Goal: Task Accomplishment & Management: Use online tool/utility

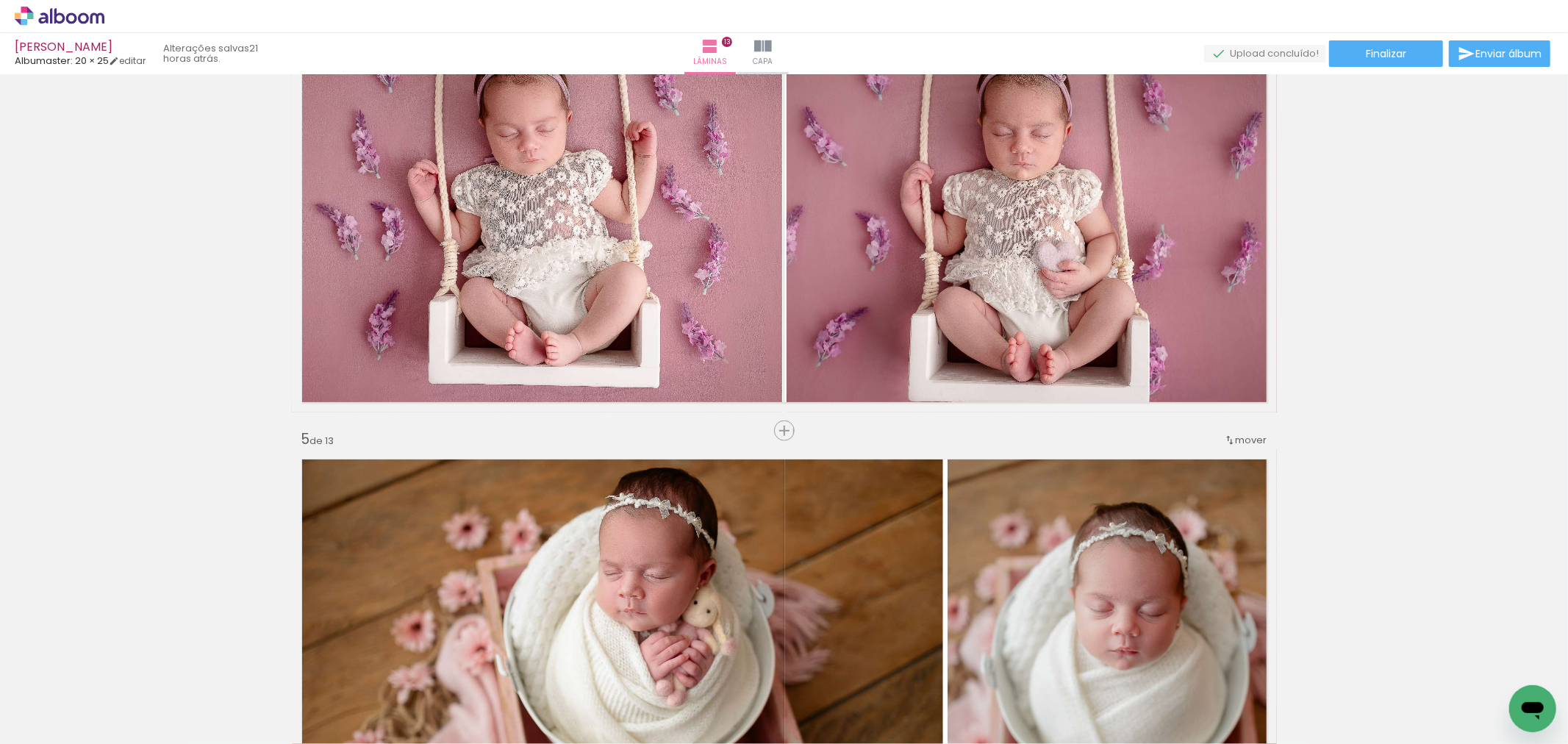
scroll to position [1471, 0]
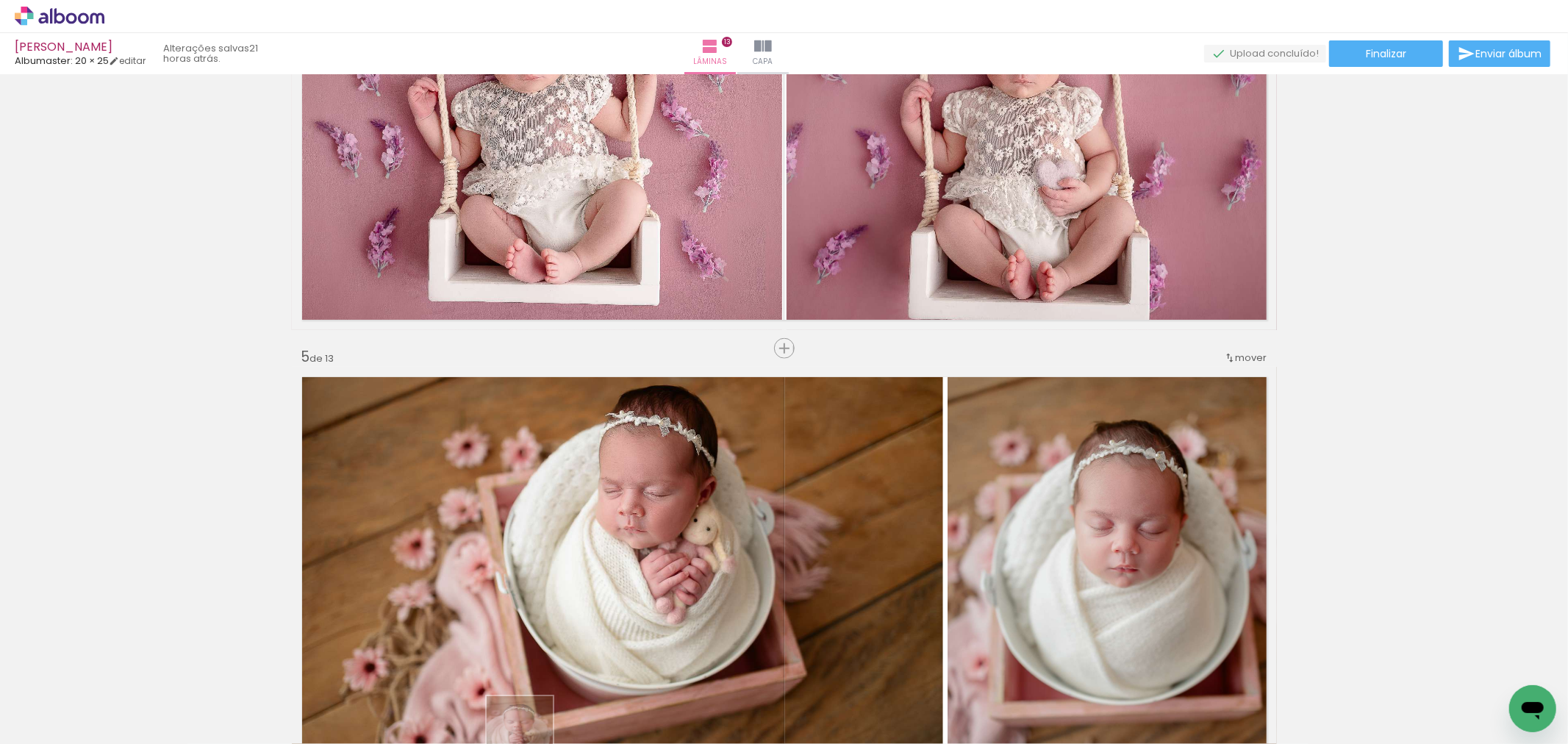
drag, startPoint x: 499, startPoint y: 732, endPoint x: 545, endPoint y: 747, distance: 48.4
click at [545, 743] on html "link( href="../../bower_components/polymer/polymer.html" rel="import" ) picture…" at bounding box center [784, 372] width 1568 height 744
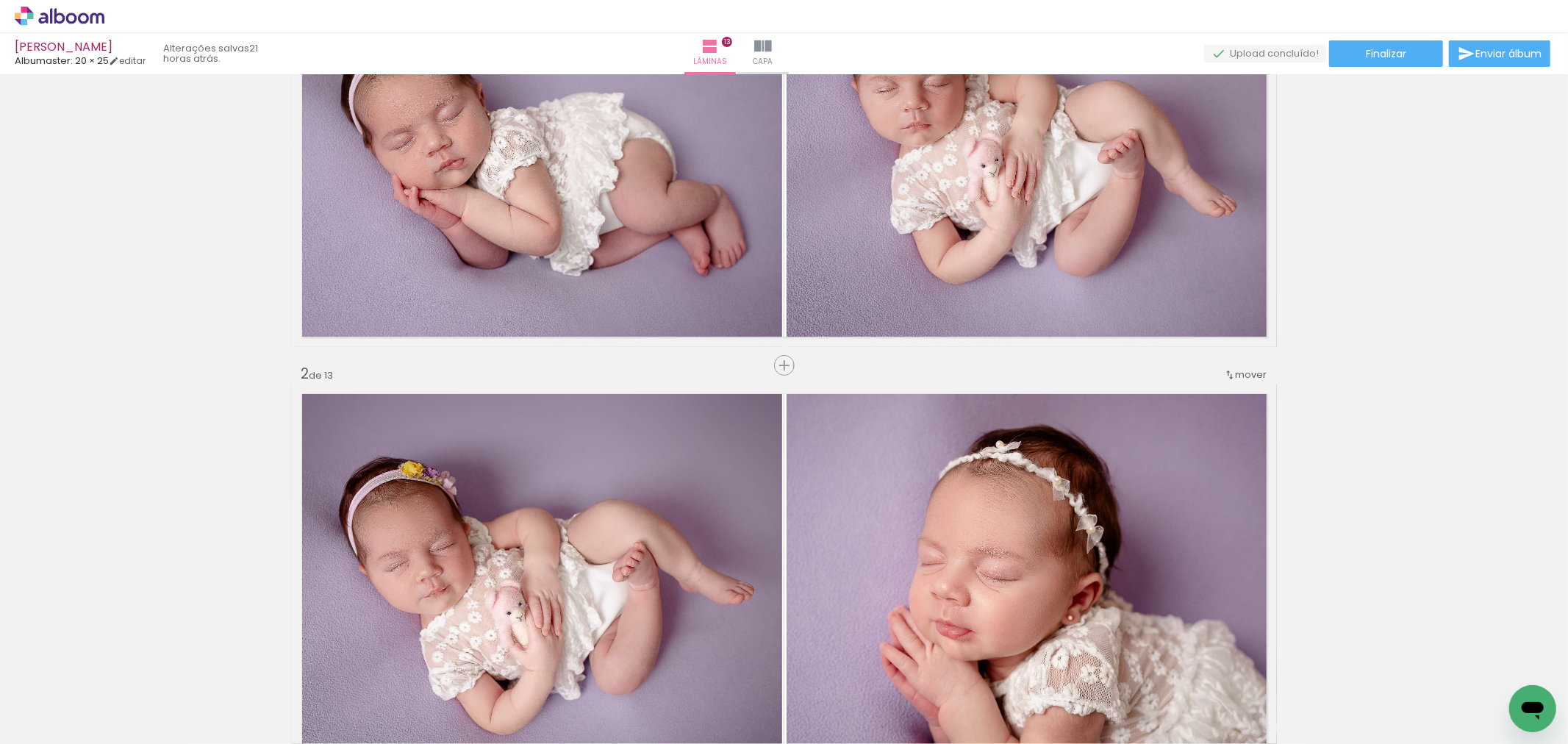
scroll to position [0, 0]
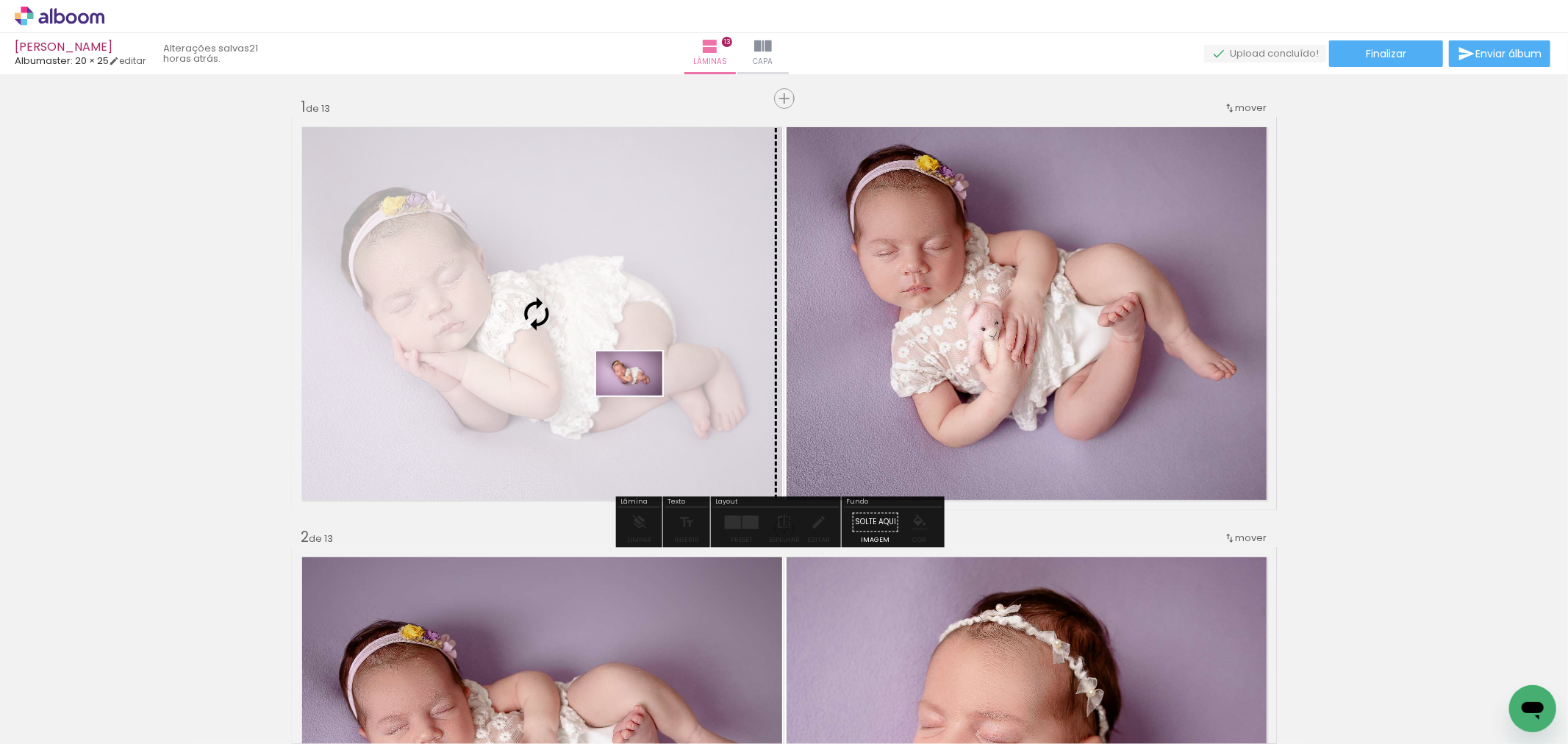
drag, startPoint x: 1047, startPoint y: 708, endPoint x: 641, endPoint y: 395, distance: 512.6
click at [641, 395] on quentale-workspace at bounding box center [784, 372] width 1568 height 744
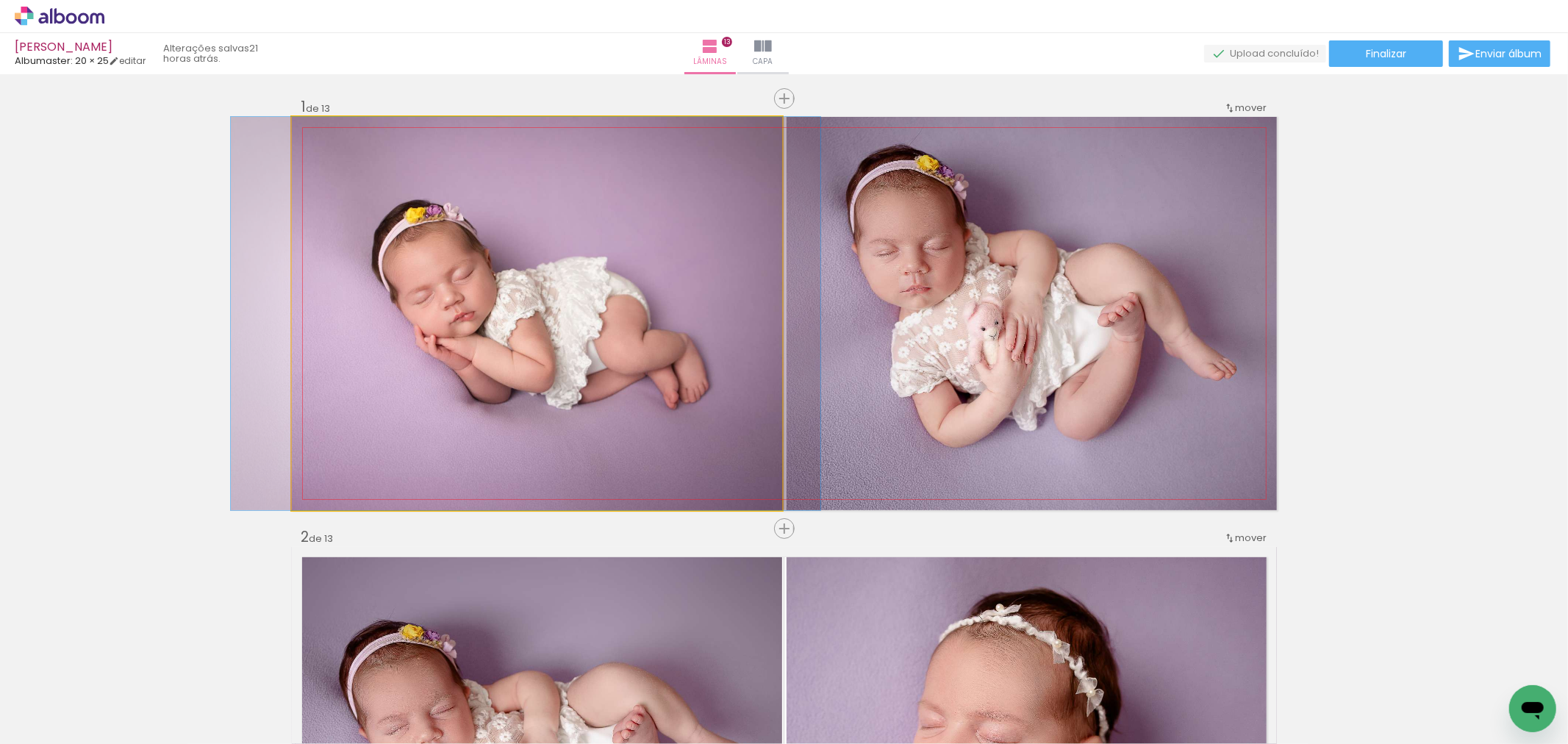
drag, startPoint x: 641, startPoint y: 395, endPoint x: 628, endPoint y: 395, distance: 13.0
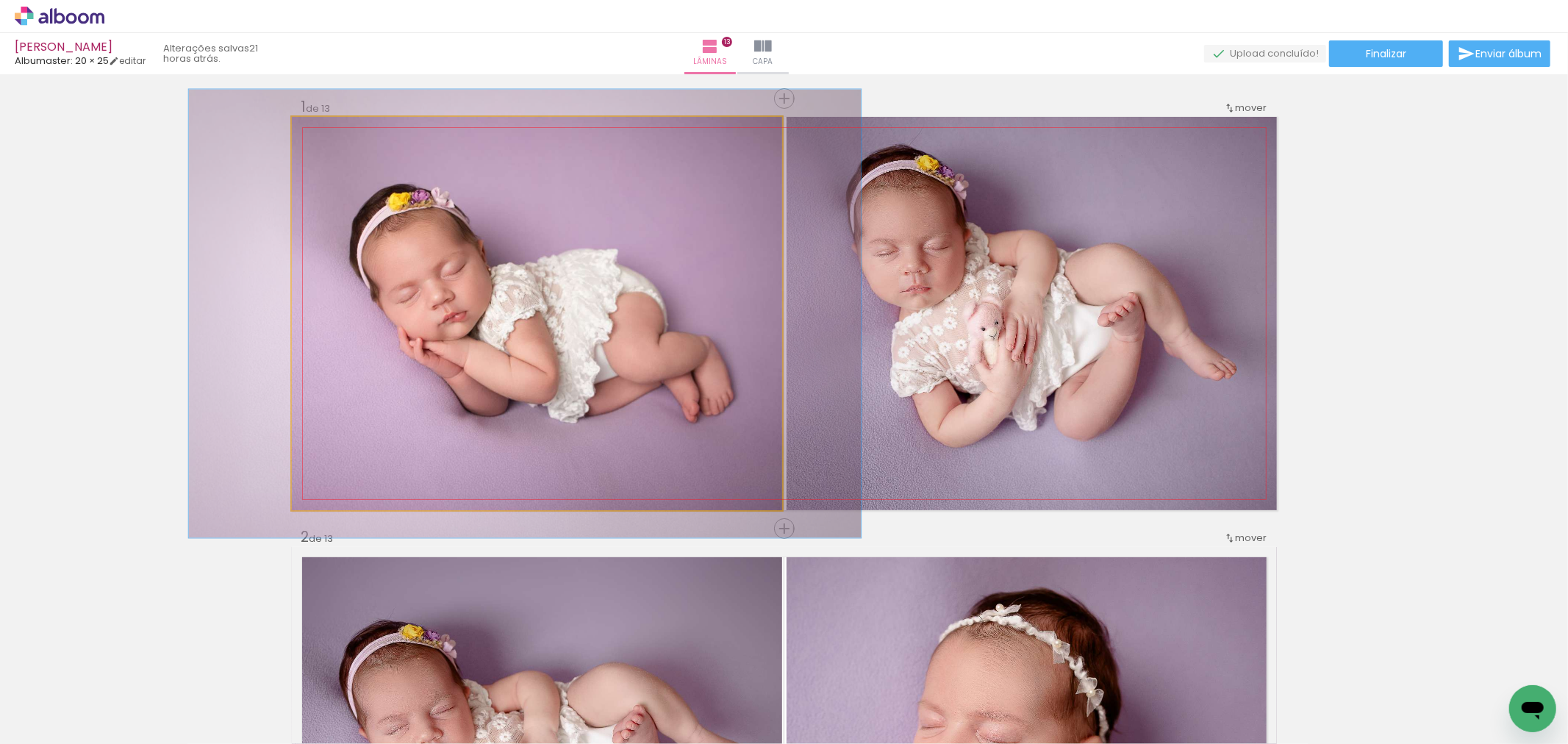
type paper-slider "114"
click at [330, 138] on div at bounding box center [332, 132] width 24 height 24
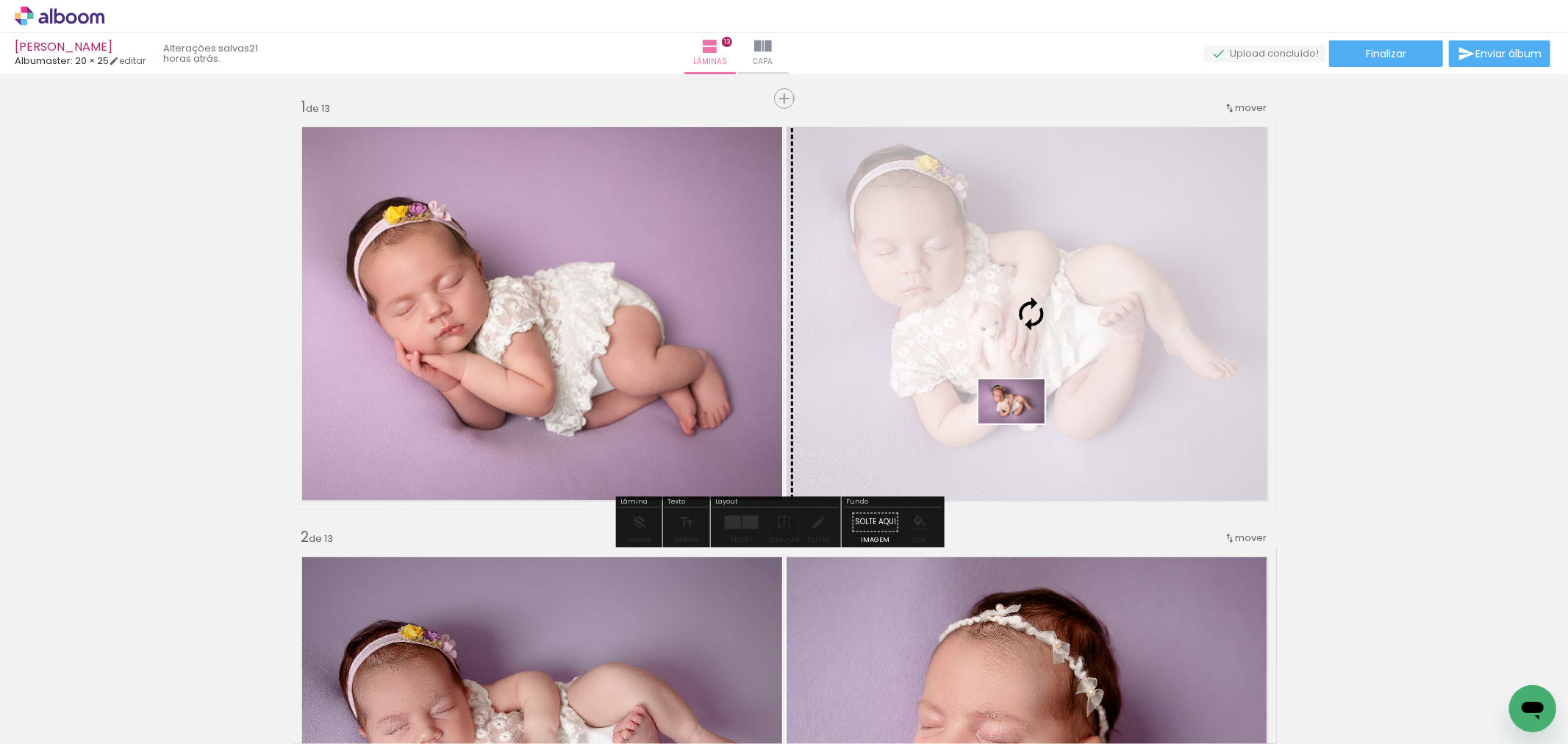
drag, startPoint x: 1269, startPoint y: 701, endPoint x: 1023, endPoint y: 423, distance: 371.2
click at [1023, 423] on quentale-workspace at bounding box center [784, 372] width 1568 height 744
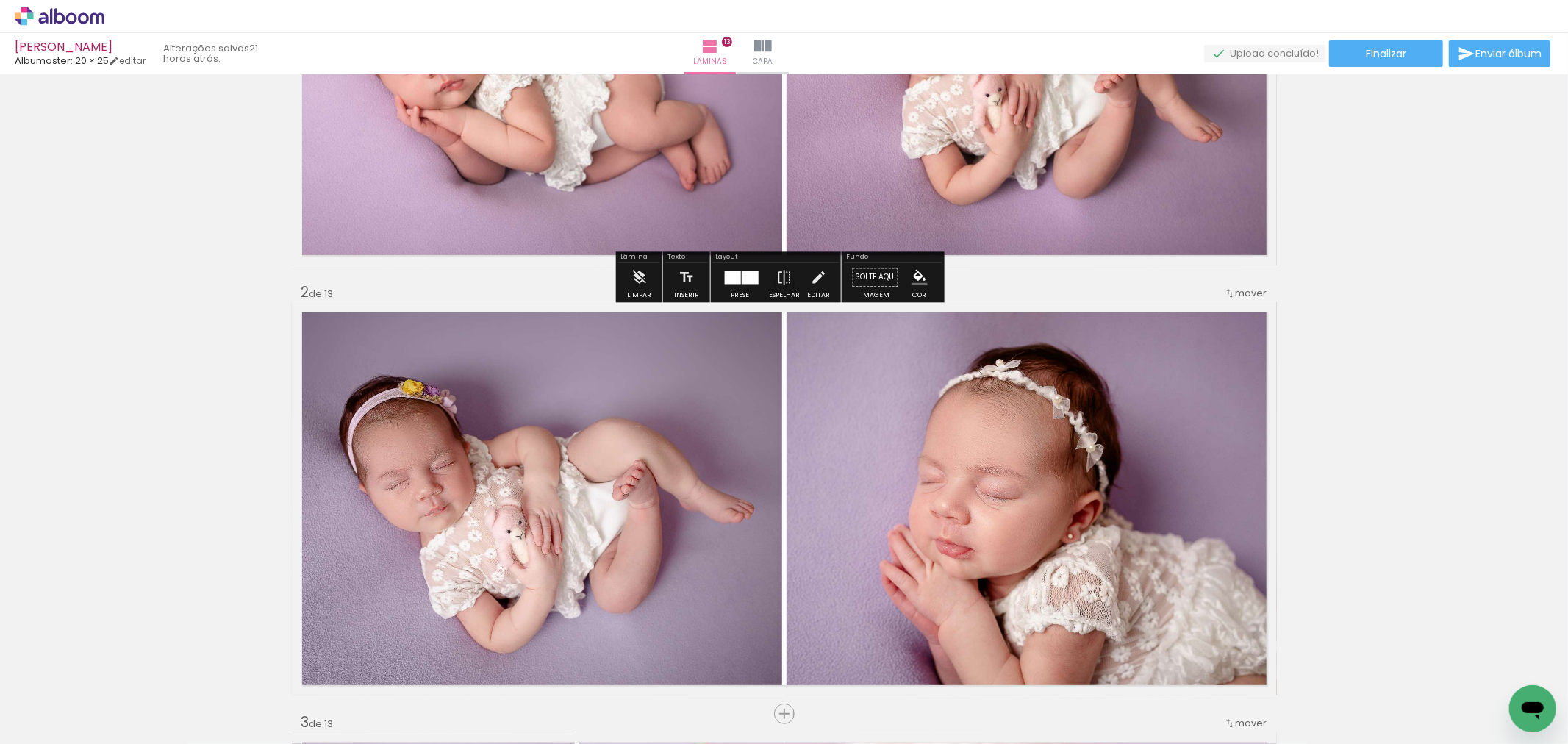
scroll to position [327, 0]
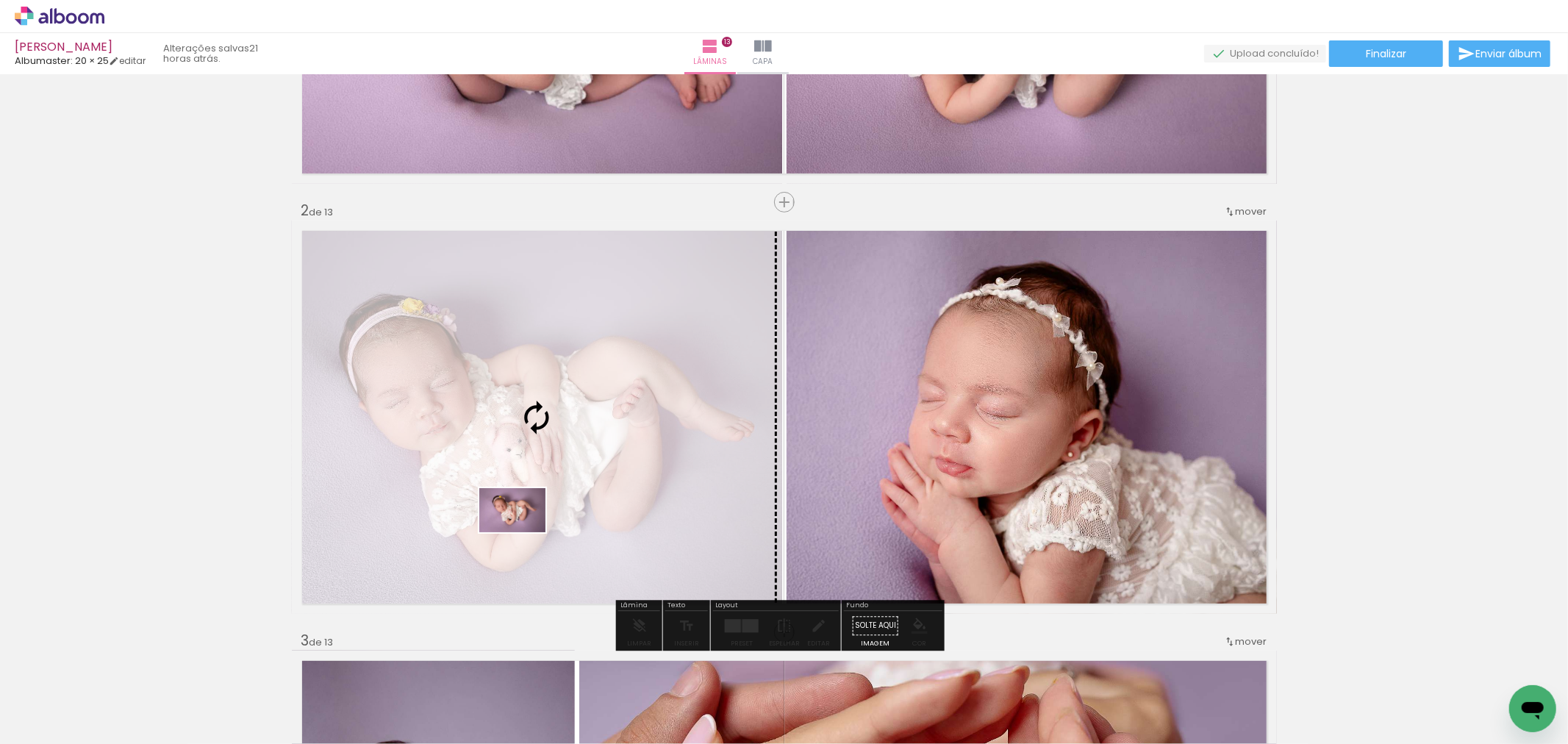
drag, startPoint x: 1163, startPoint y: 709, endPoint x: 523, endPoint y: 532, distance: 664.0
click at [523, 532] on quentale-workspace at bounding box center [784, 372] width 1568 height 744
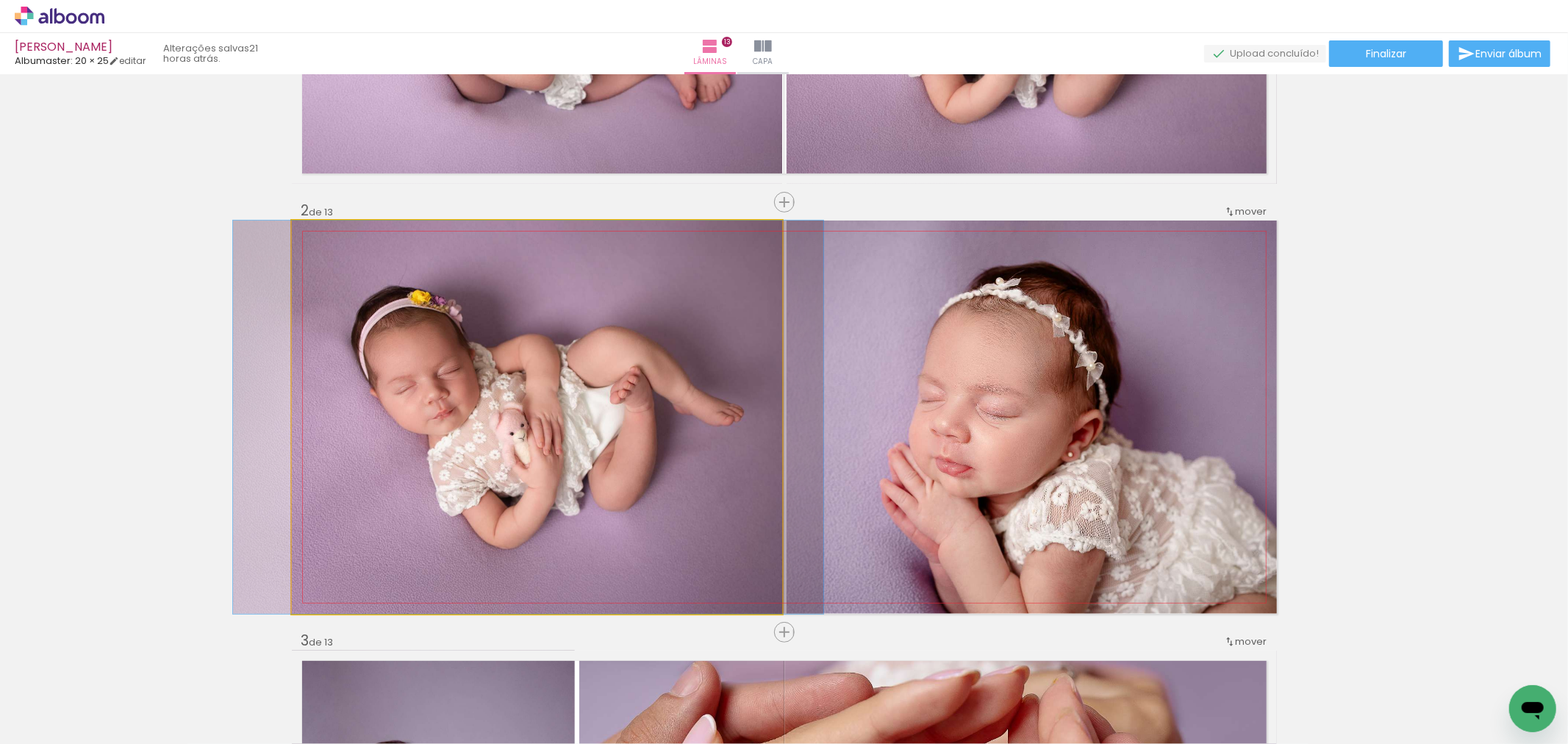
drag, startPoint x: 545, startPoint y: 508, endPoint x: 537, endPoint y: 544, distance: 36.9
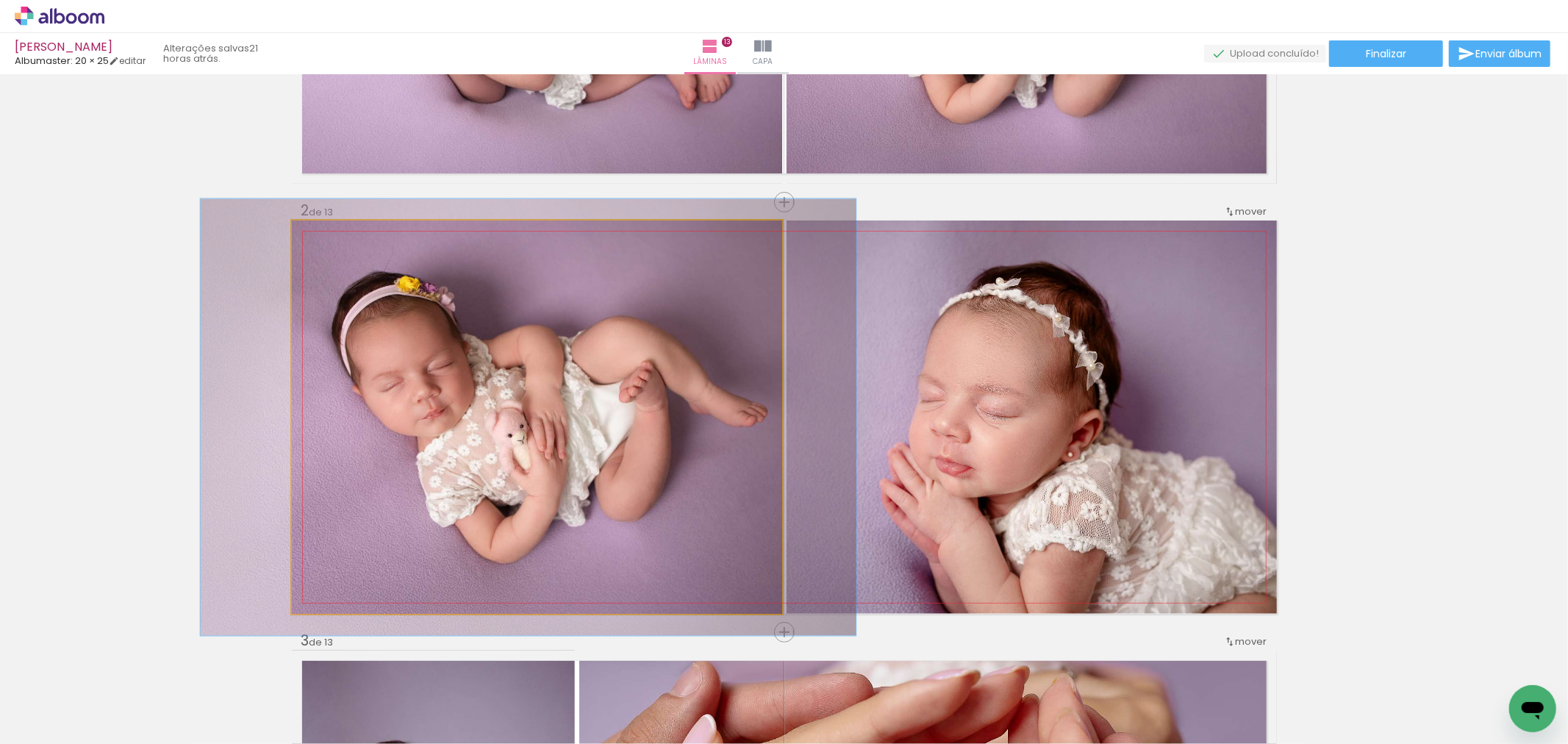
type paper-slider "111"
click at [335, 240] on div at bounding box center [331, 236] width 24 height 24
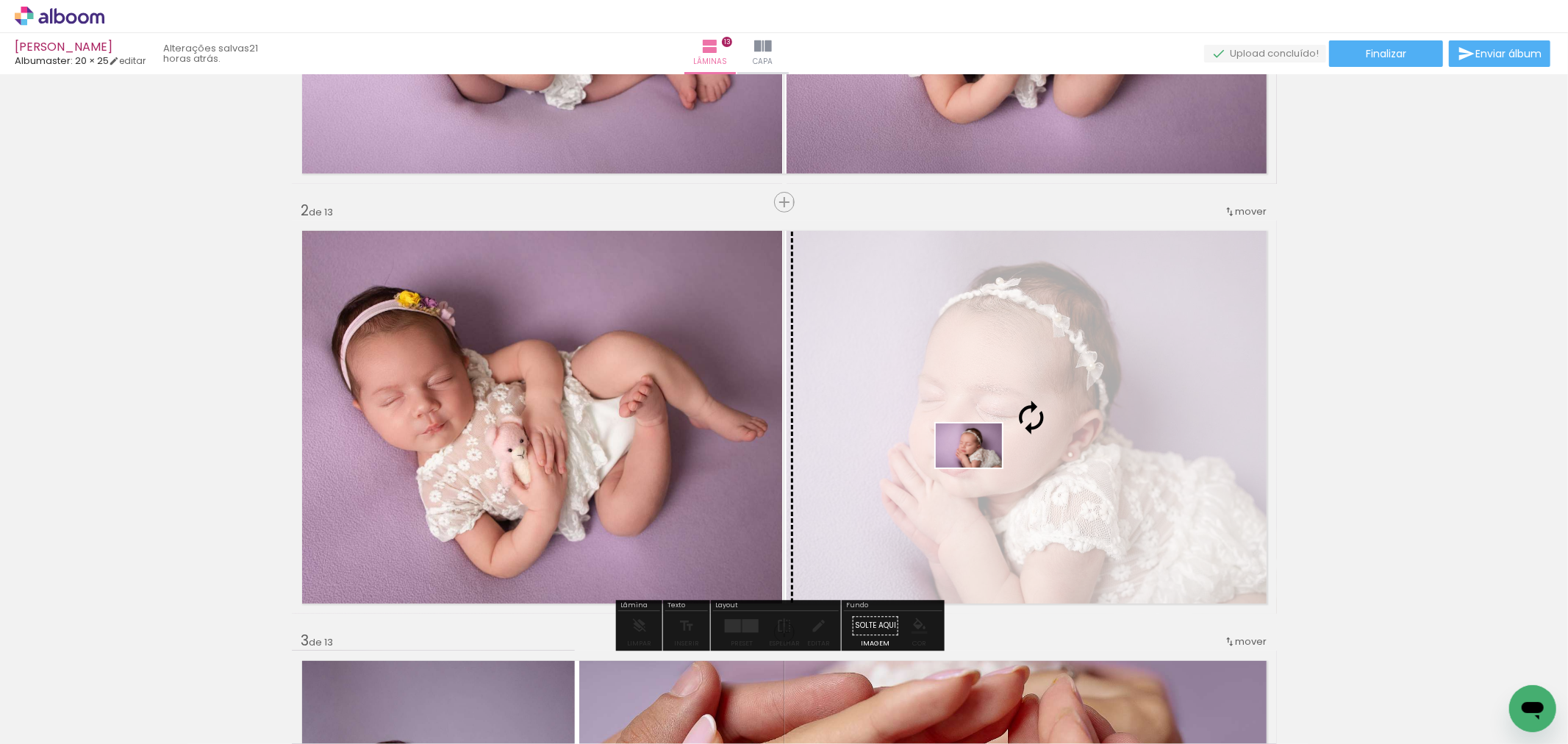
drag, startPoint x: 952, startPoint y: 689, endPoint x: 980, endPoint y: 468, distance: 222.8
click at [980, 468] on quentale-workspace at bounding box center [784, 372] width 1568 height 744
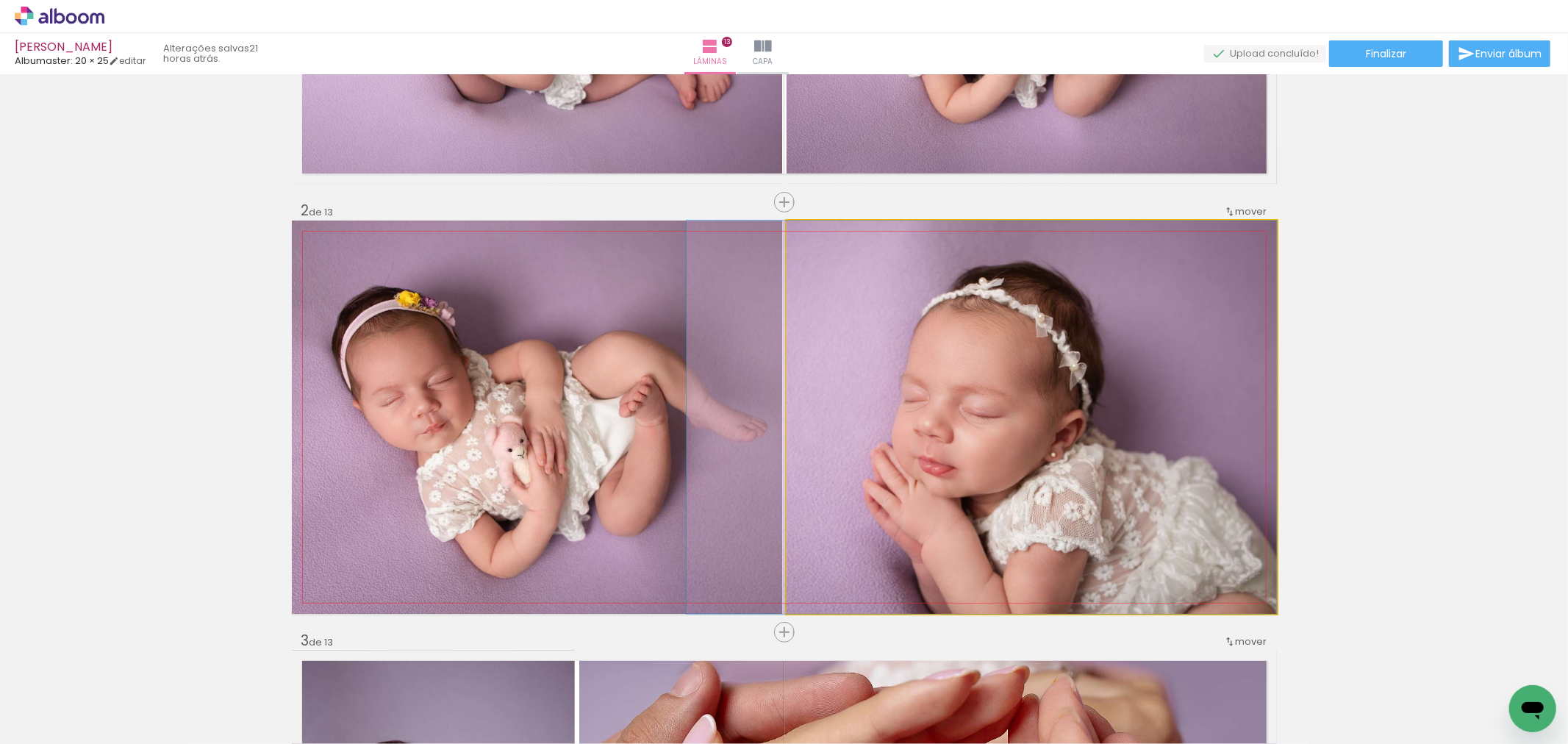
drag, startPoint x: 1045, startPoint y: 487, endPoint x: 978, endPoint y: 424, distance: 92.0
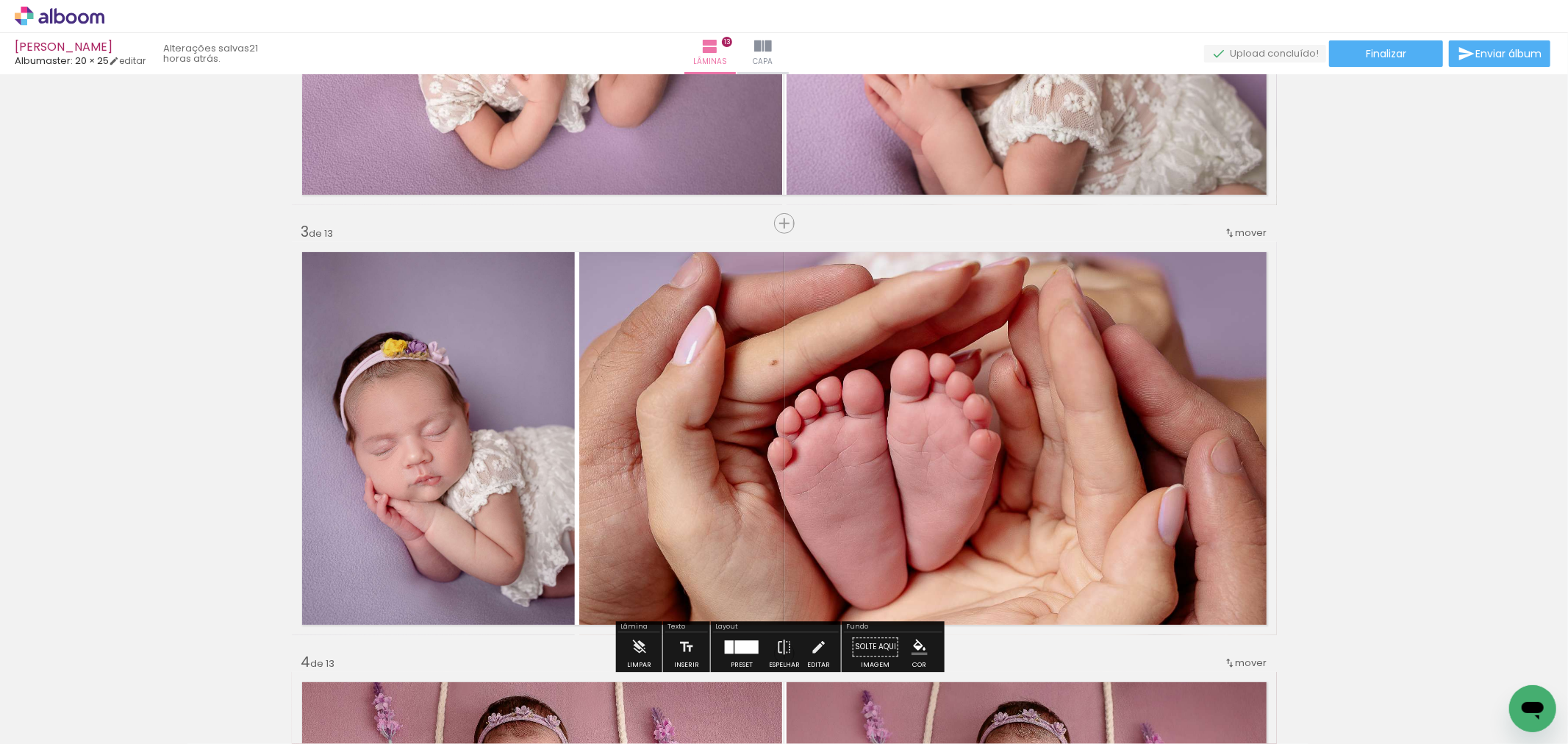
scroll to position [817, 0]
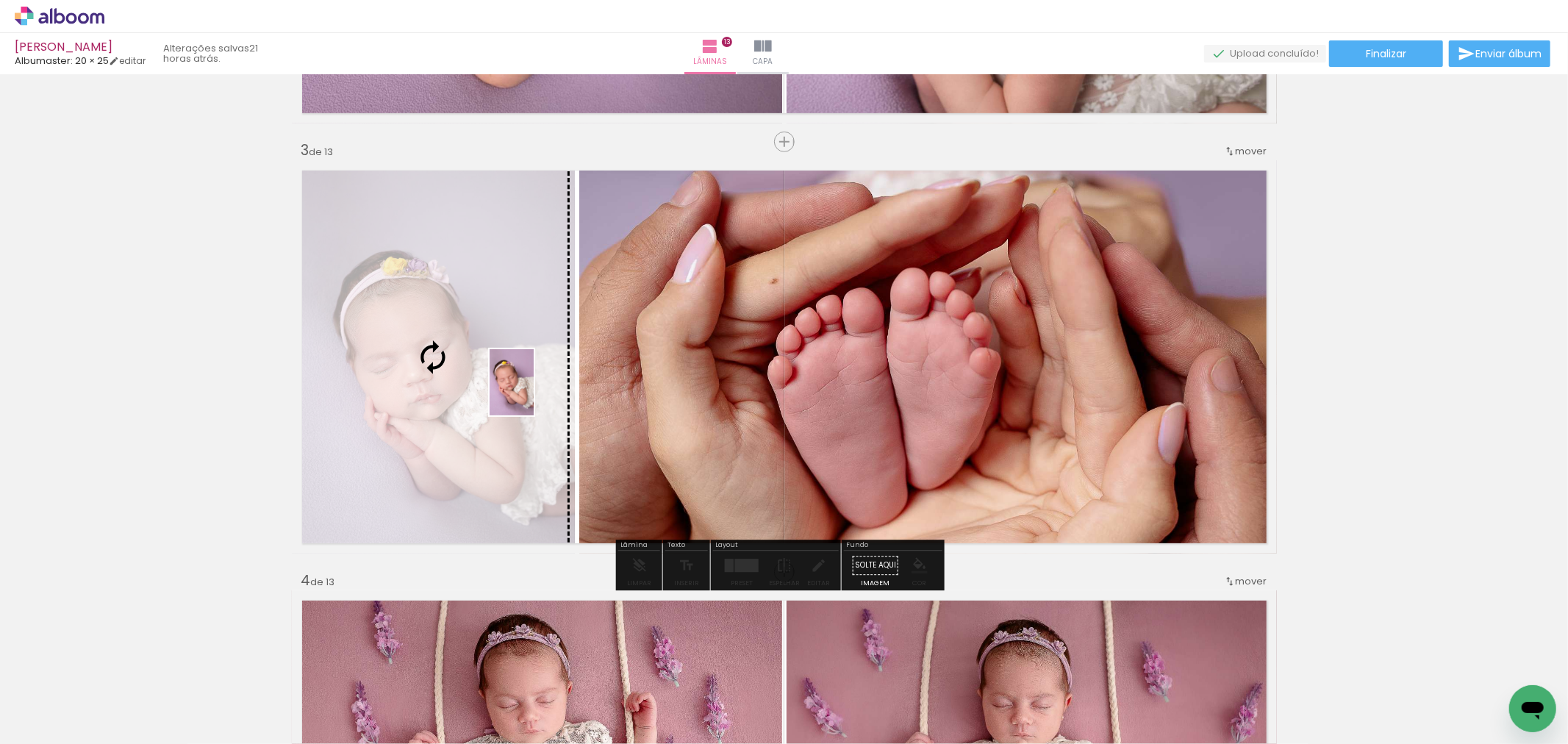
drag, startPoint x: 1103, startPoint y: 685, endPoint x: 534, endPoint y: 393, distance: 639.6
click at [534, 393] on quentale-workspace at bounding box center [784, 372] width 1568 height 744
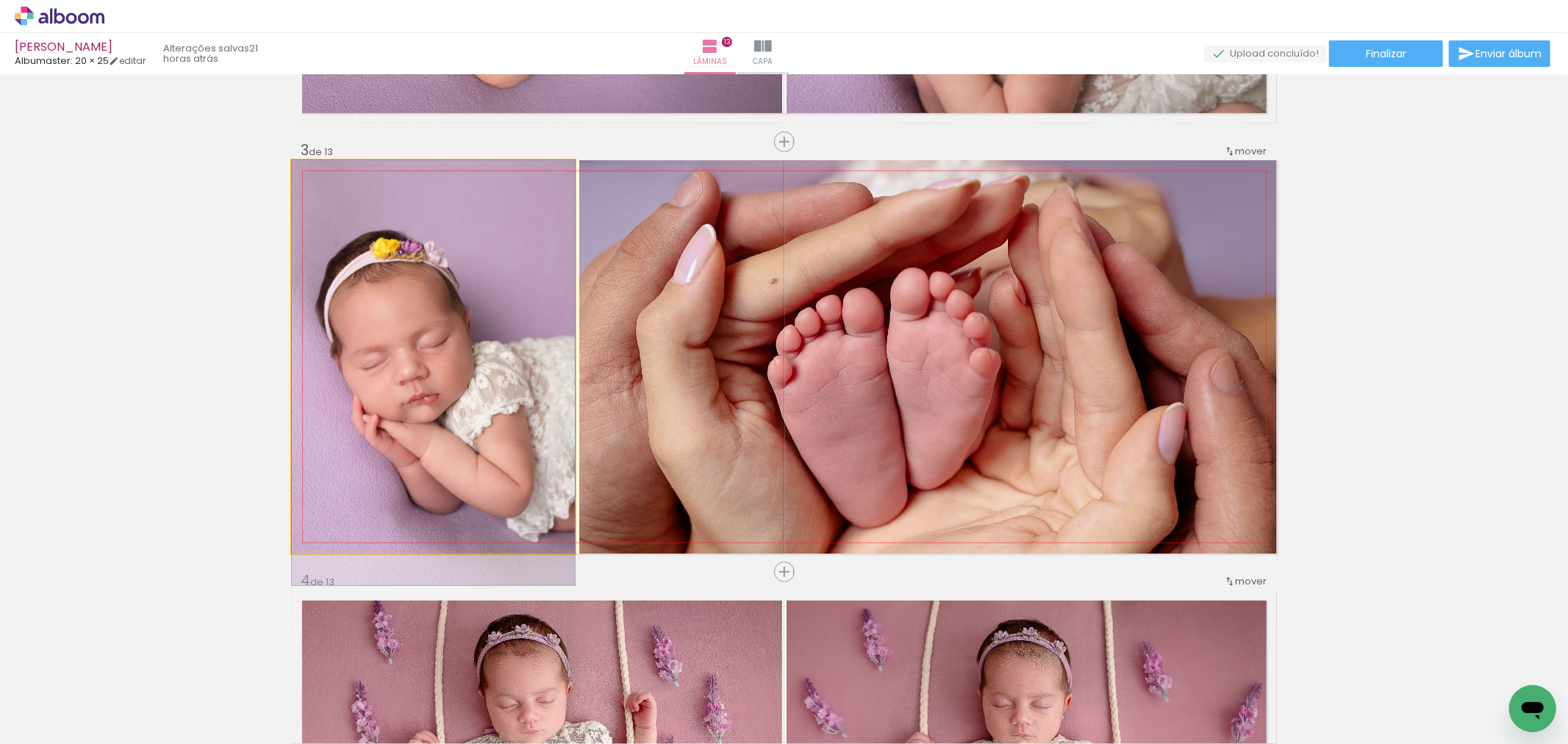
drag, startPoint x: 490, startPoint y: 393, endPoint x: 496, endPoint y: 419, distance: 26.7
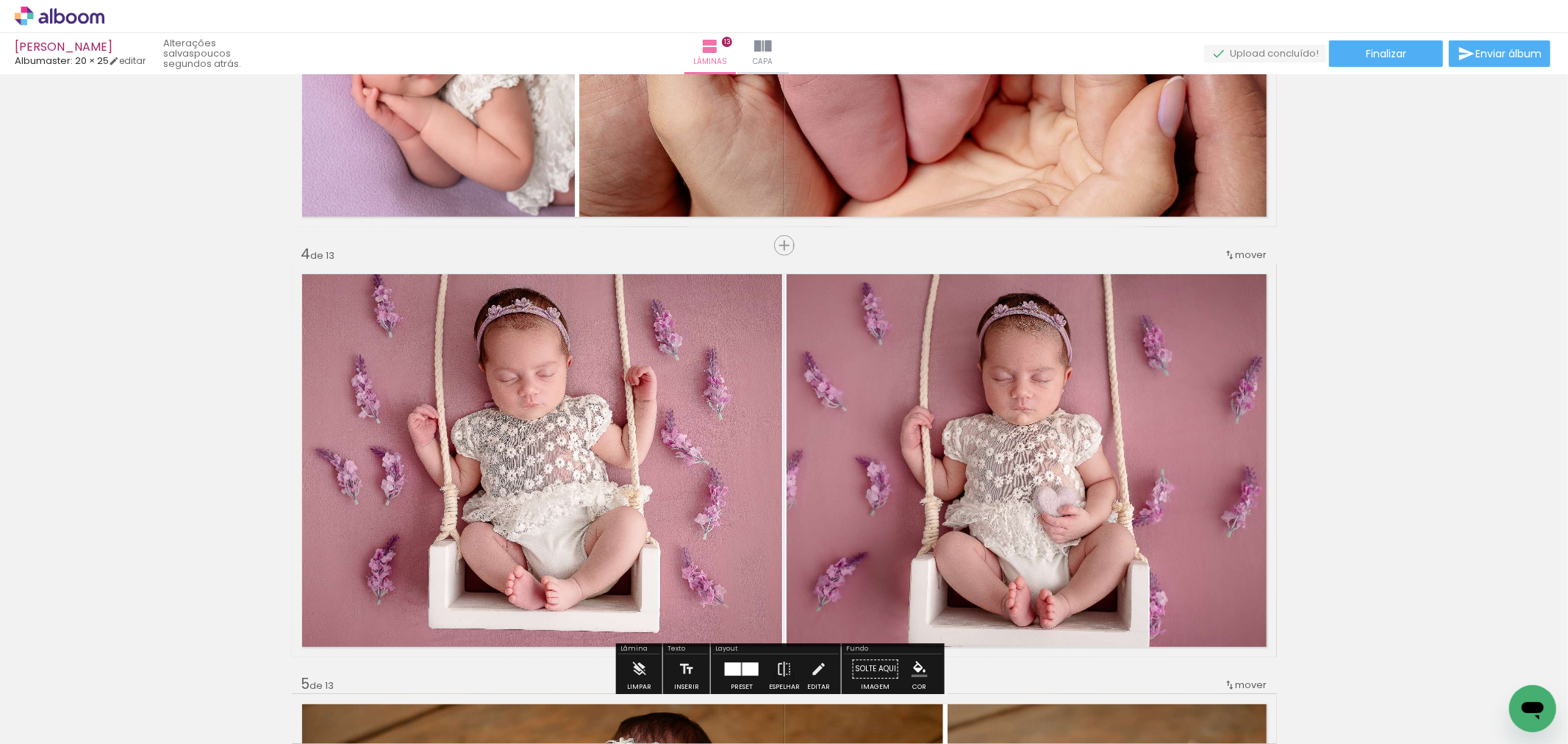
scroll to position [1307, 0]
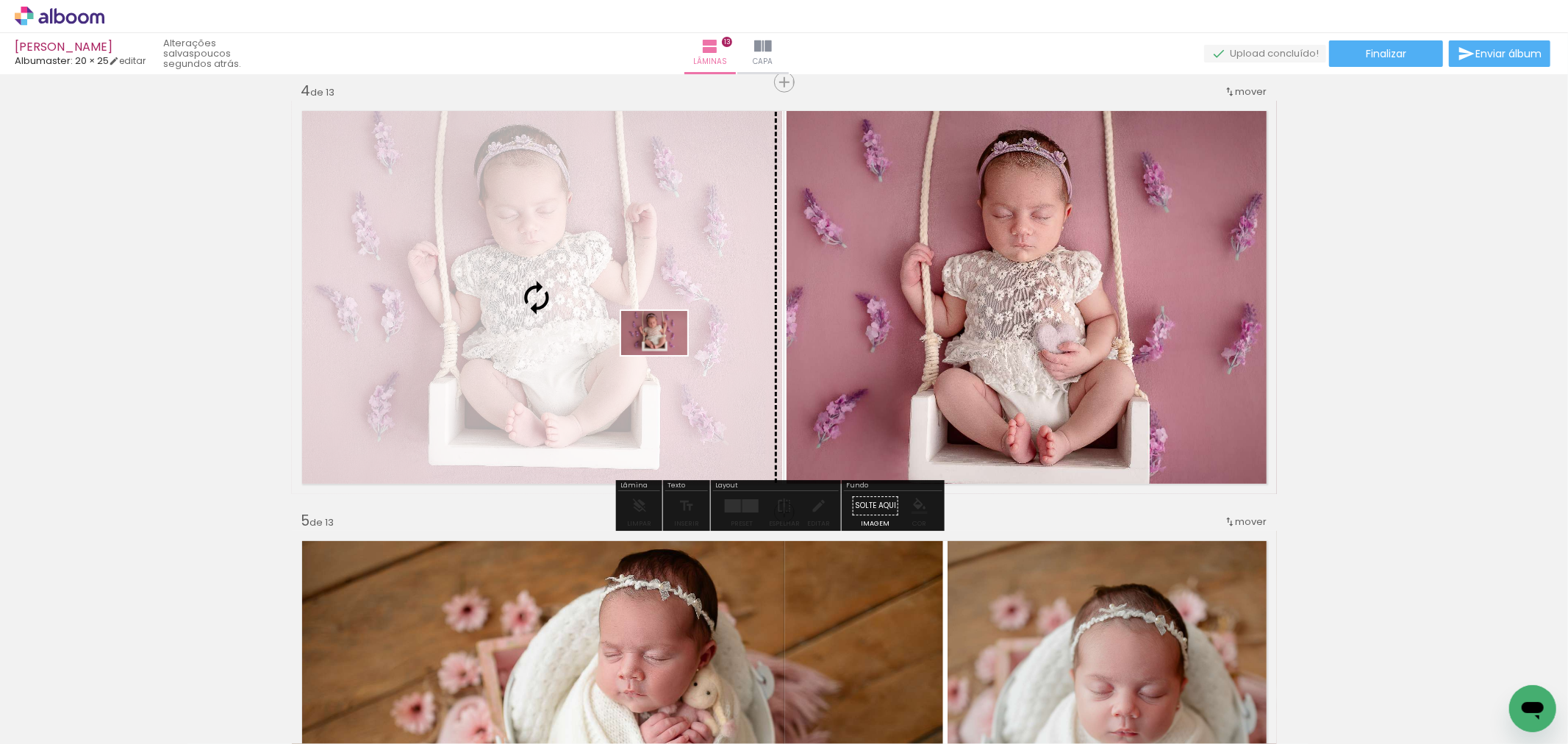
drag, startPoint x: 1428, startPoint y: 701, endPoint x: 666, endPoint y: 355, distance: 836.9
click at [666, 355] on quentale-workspace at bounding box center [784, 372] width 1568 height 744
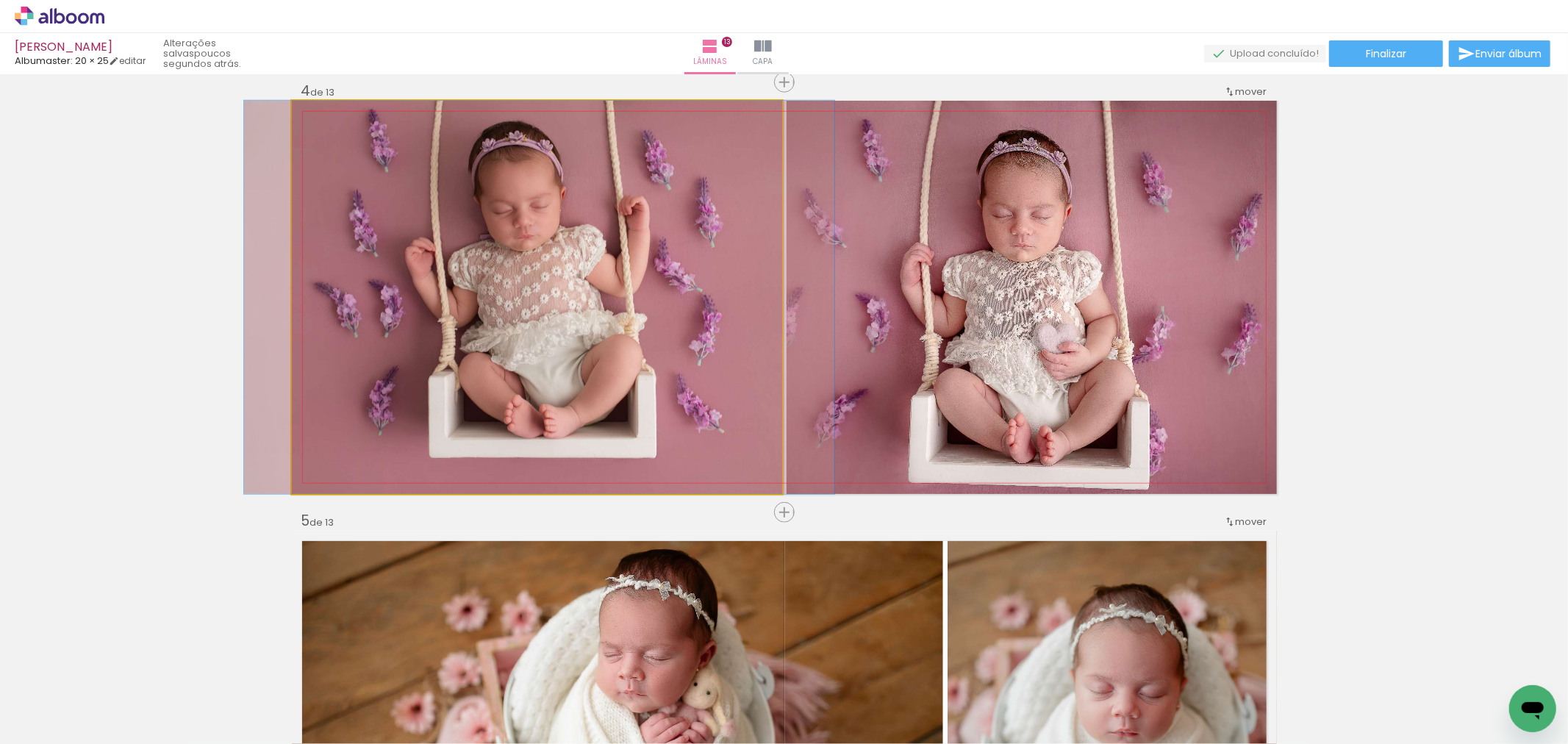
drag, startPoint x: 658, startPoint y: 368, endPoint x: 662, endPoint y: 405, distance: 37.2
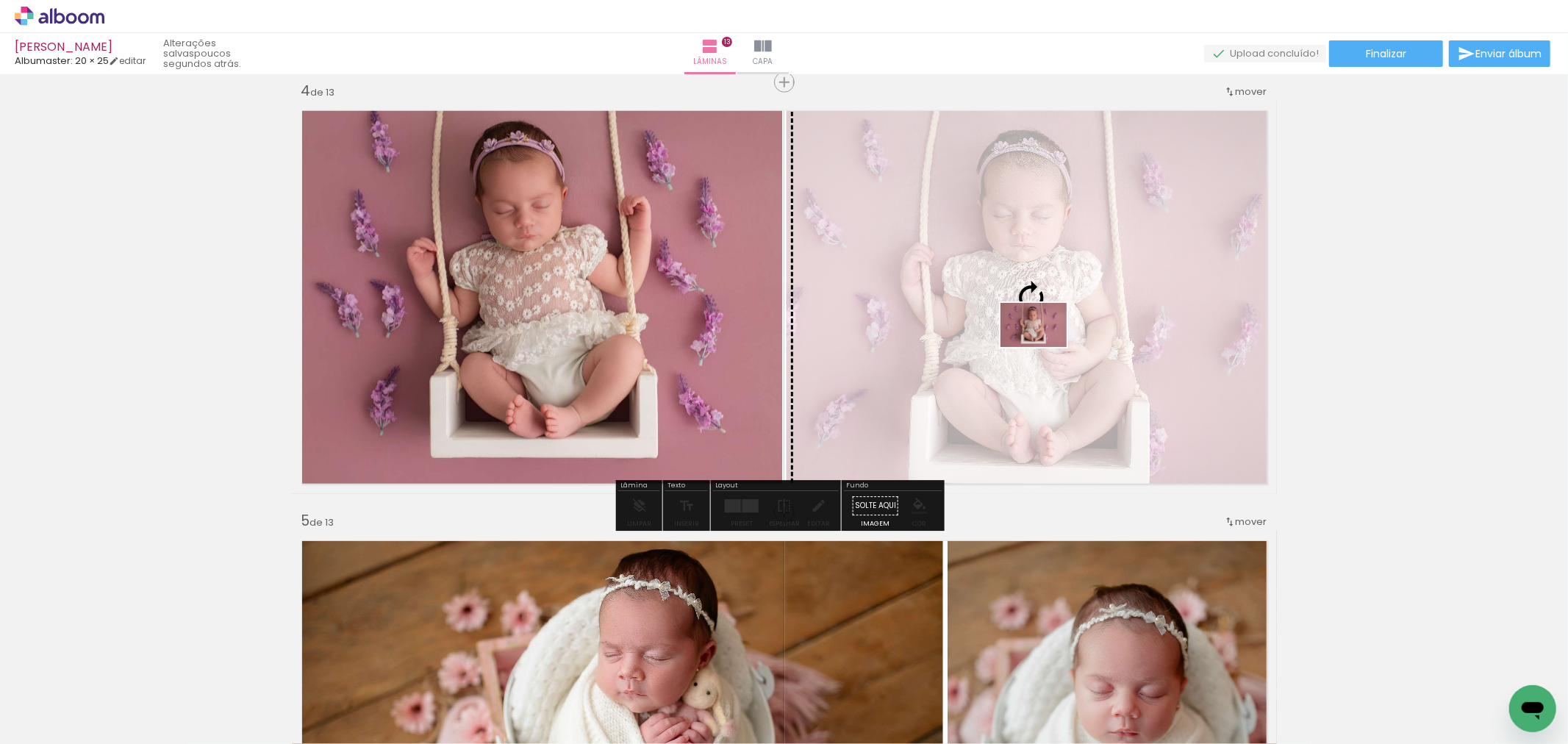
drag, startPoint x: 1485, startPoint y: 676, endPoint x: 1045, endPoint y: 347, distance: 549.4
click at [1045, 347] on quentale-workspace at bounding box center [784, 372] width 1568 height 744
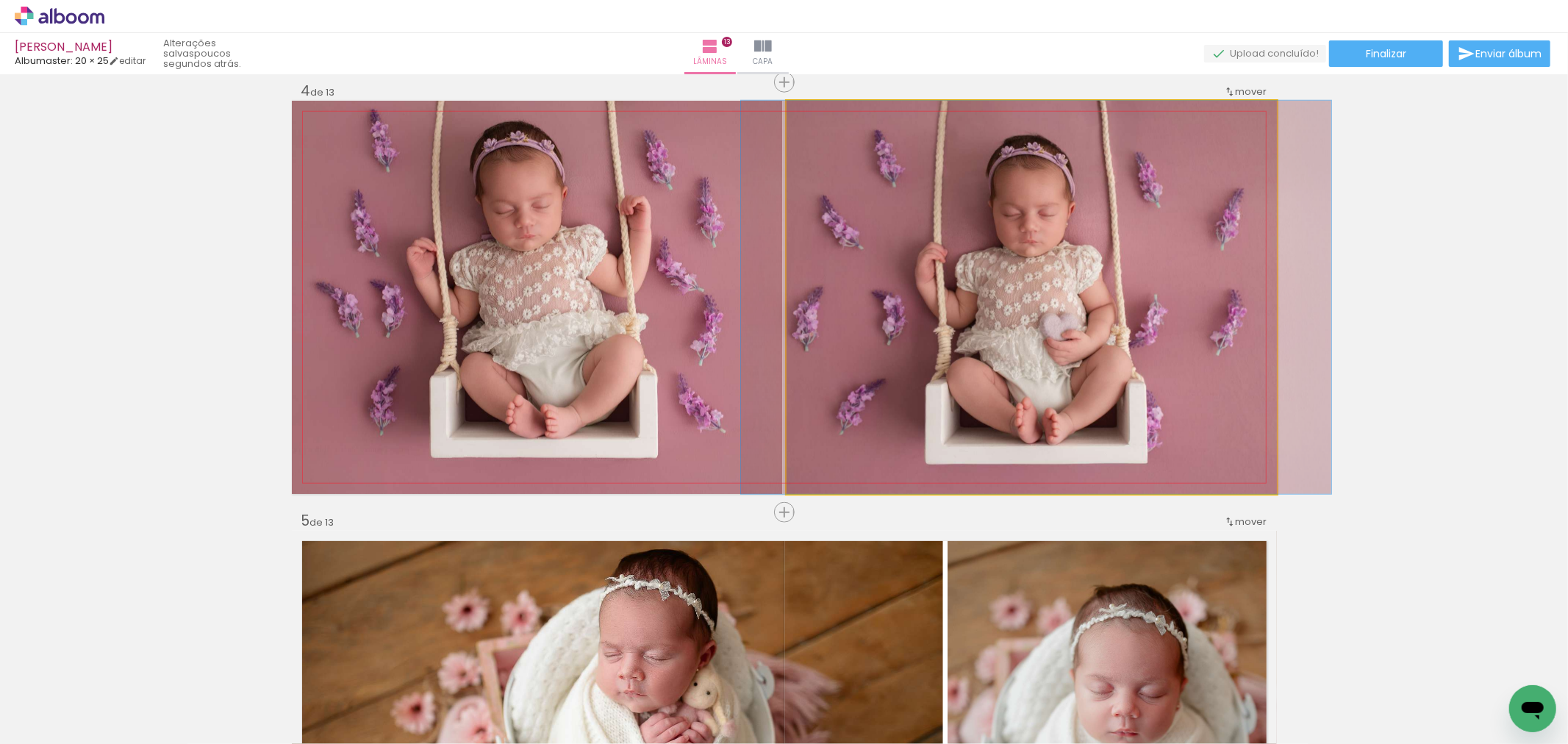
drag, startPoint x: 1055, startPoint y: 370, endPoint x: 1059, endPoint y: 392, distance: 22.4
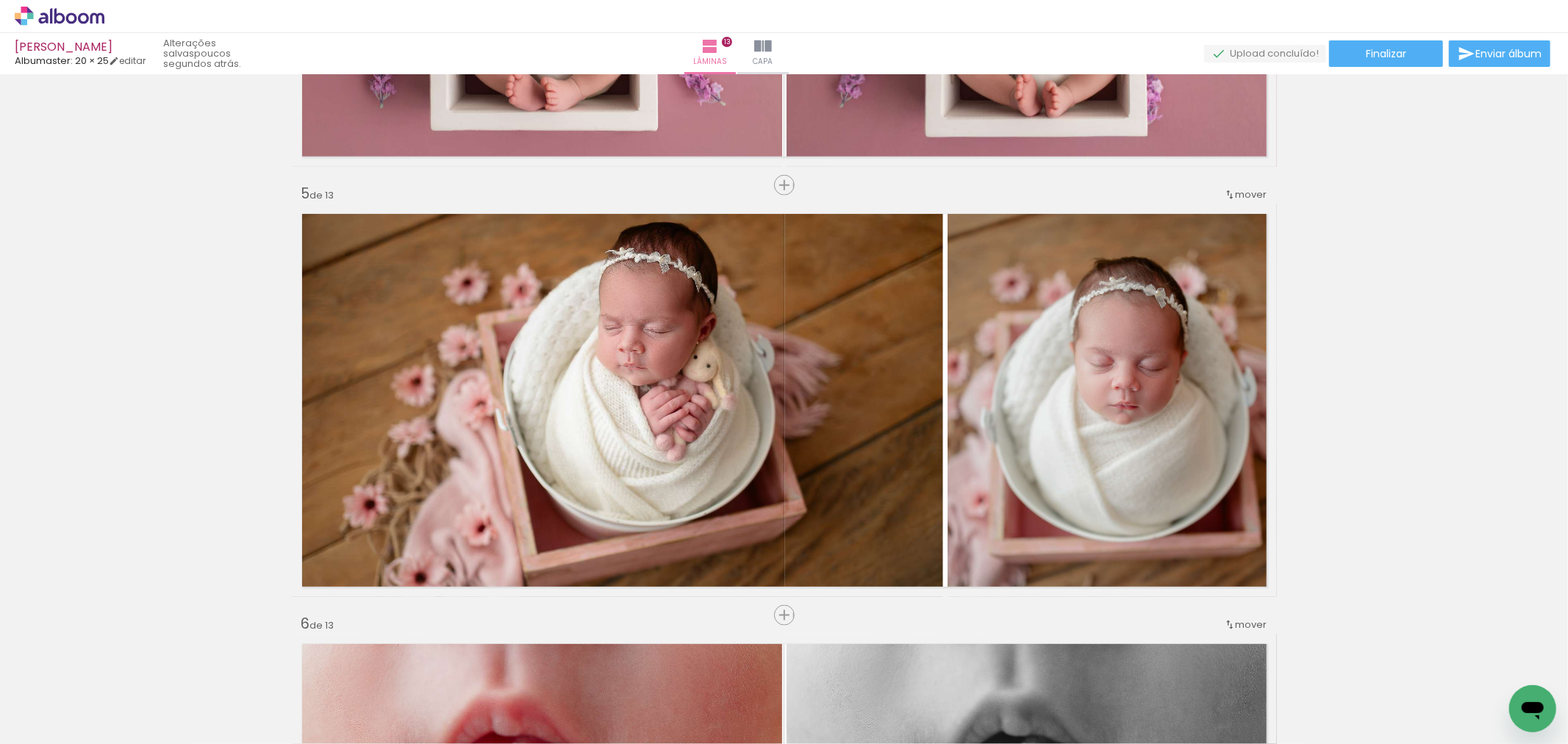
scroll to position [0, 1974]
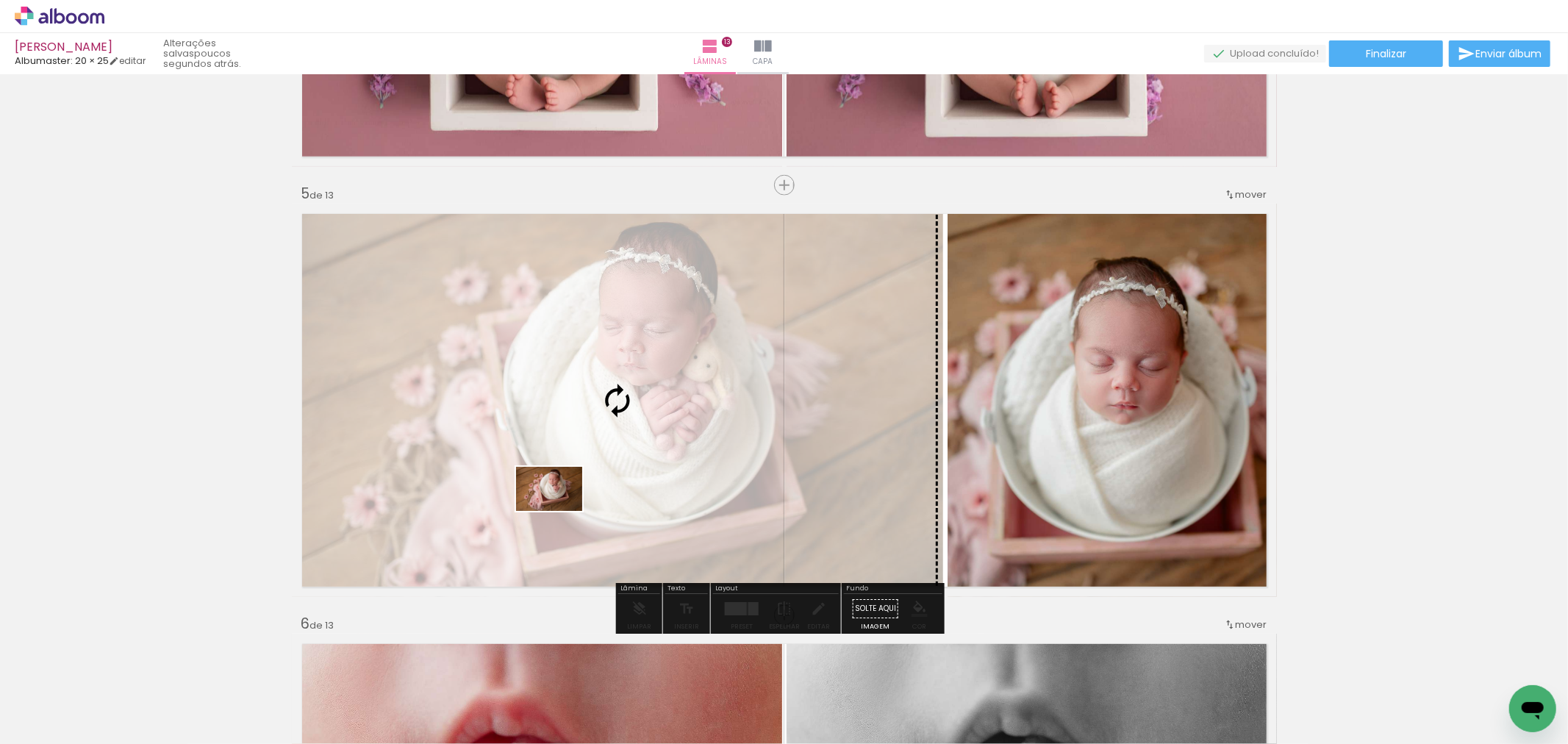
drag, startPoint x: 488, startPoint y: 691, endPoint x: 561, endPoint y: 511, distance: 194.2
click at [561, 511] on quentale-workspace at bounding box center [784, 372] width 1568 height 744
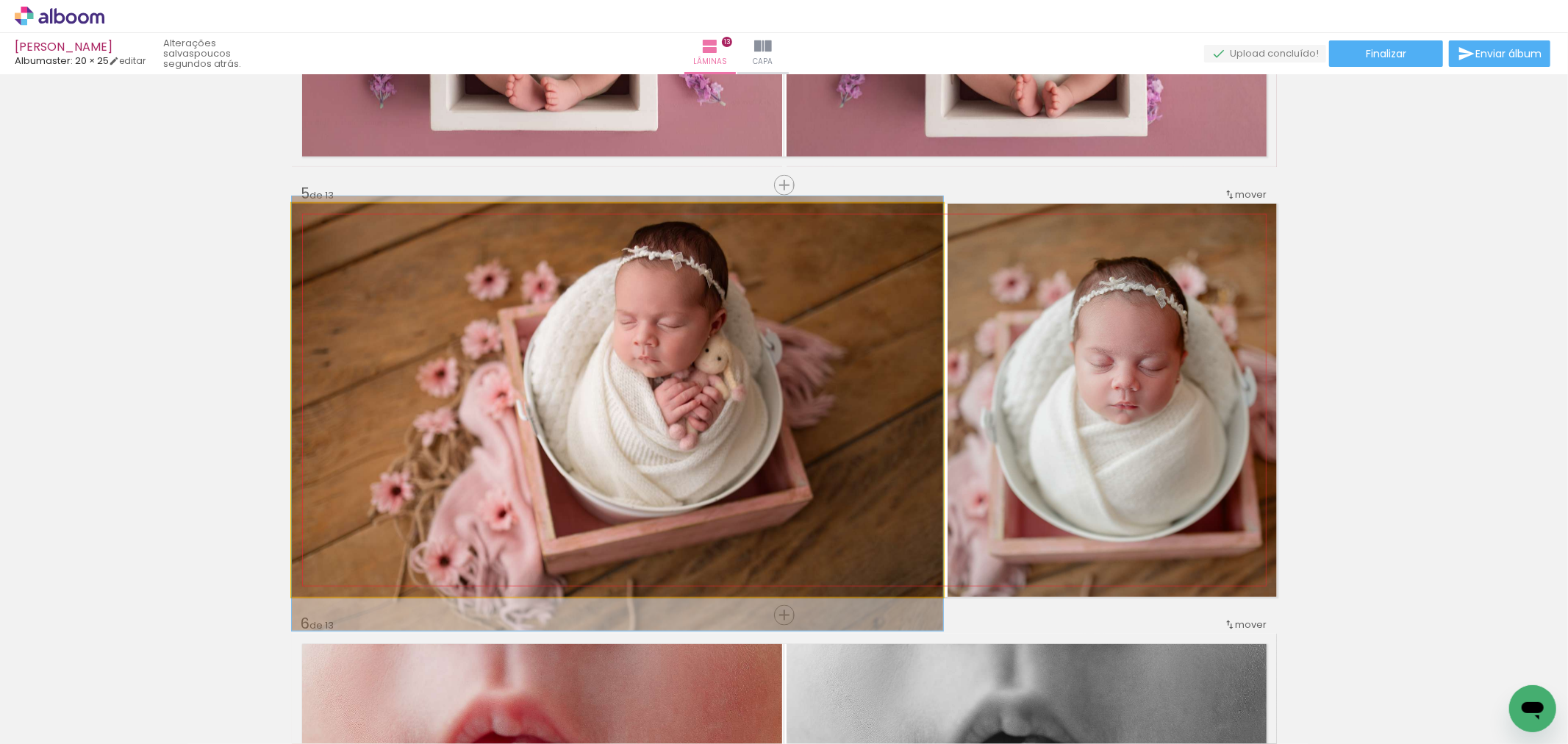
drag, startPoint x: 663, startPoint y: 490, endPoint x: 666, endPoint y: 503, distance: 13.3
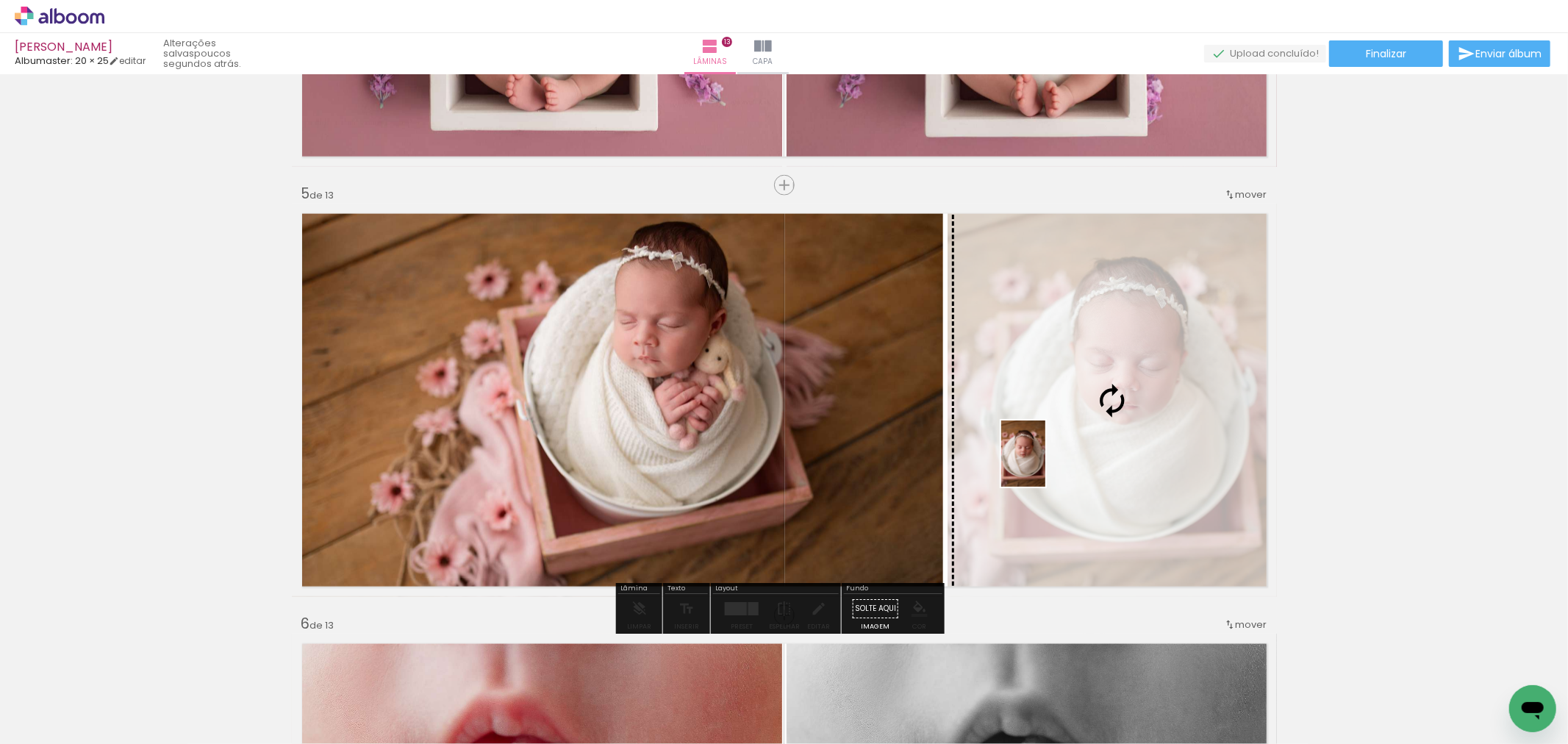
drag, startPoint x: 403, startPoint y: 691, endPoint x: 1046, endPoint y: 465, distance: 681.6
click at [1046, 465] on quentale-workspace at bounding box center [784, 372] width 1568 height 744
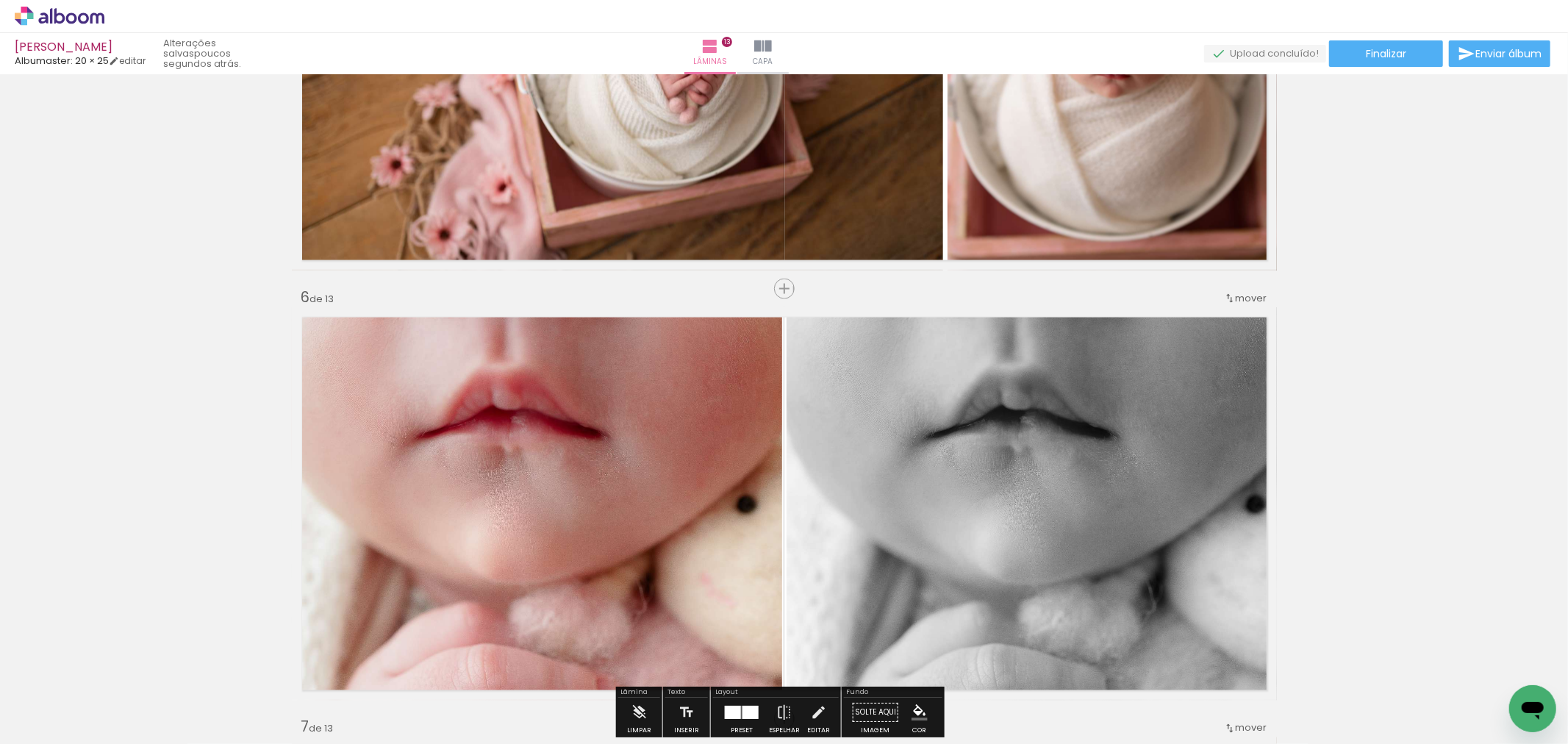
scroll to position [2042, 0]
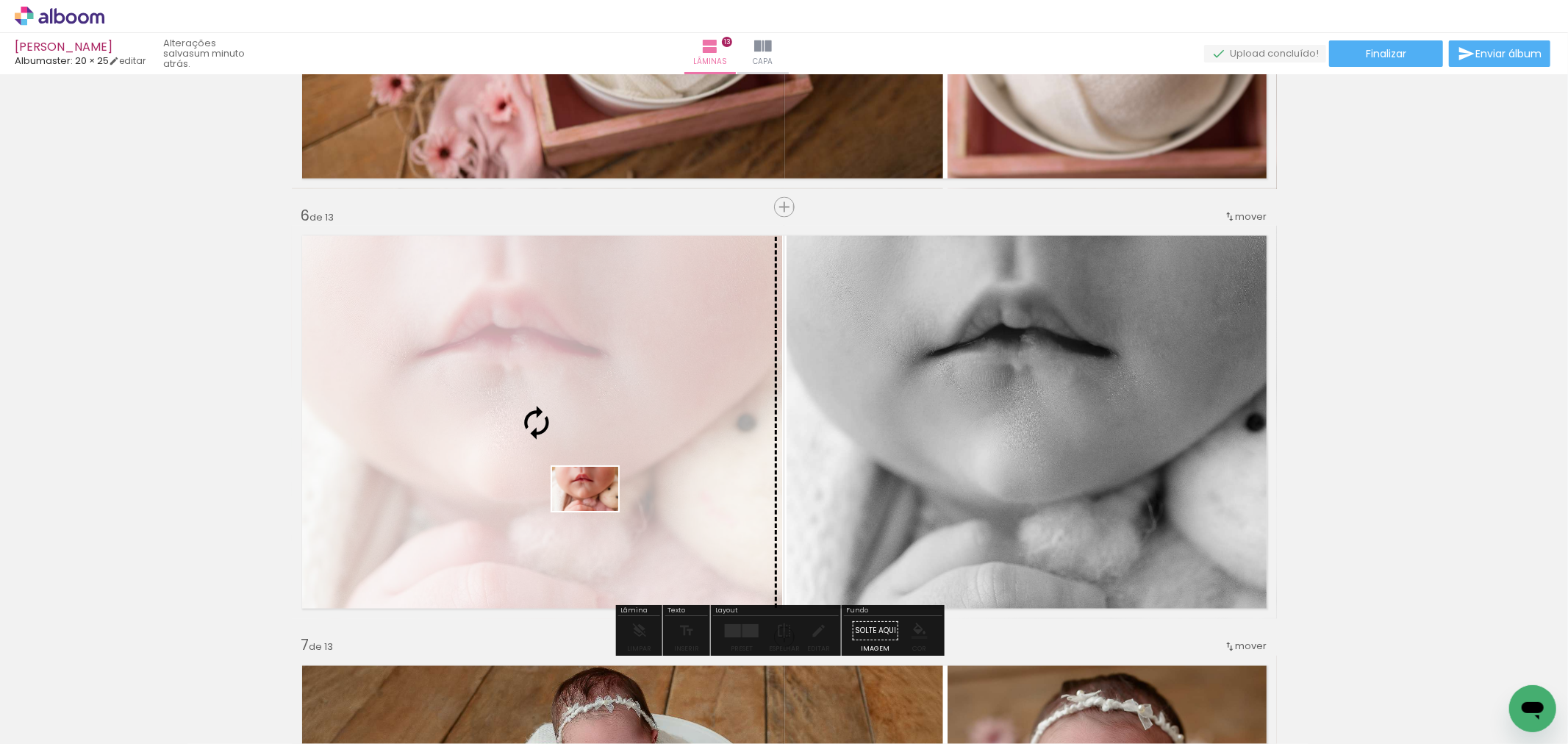
drag, startPoint x: 645, startPoint y: 676, endPoint x: 596, endPoint y: 511, distance: 172.1
click at [596, 511] on quentale-workspace at bounding box center [784, 372] width 1568 height 744
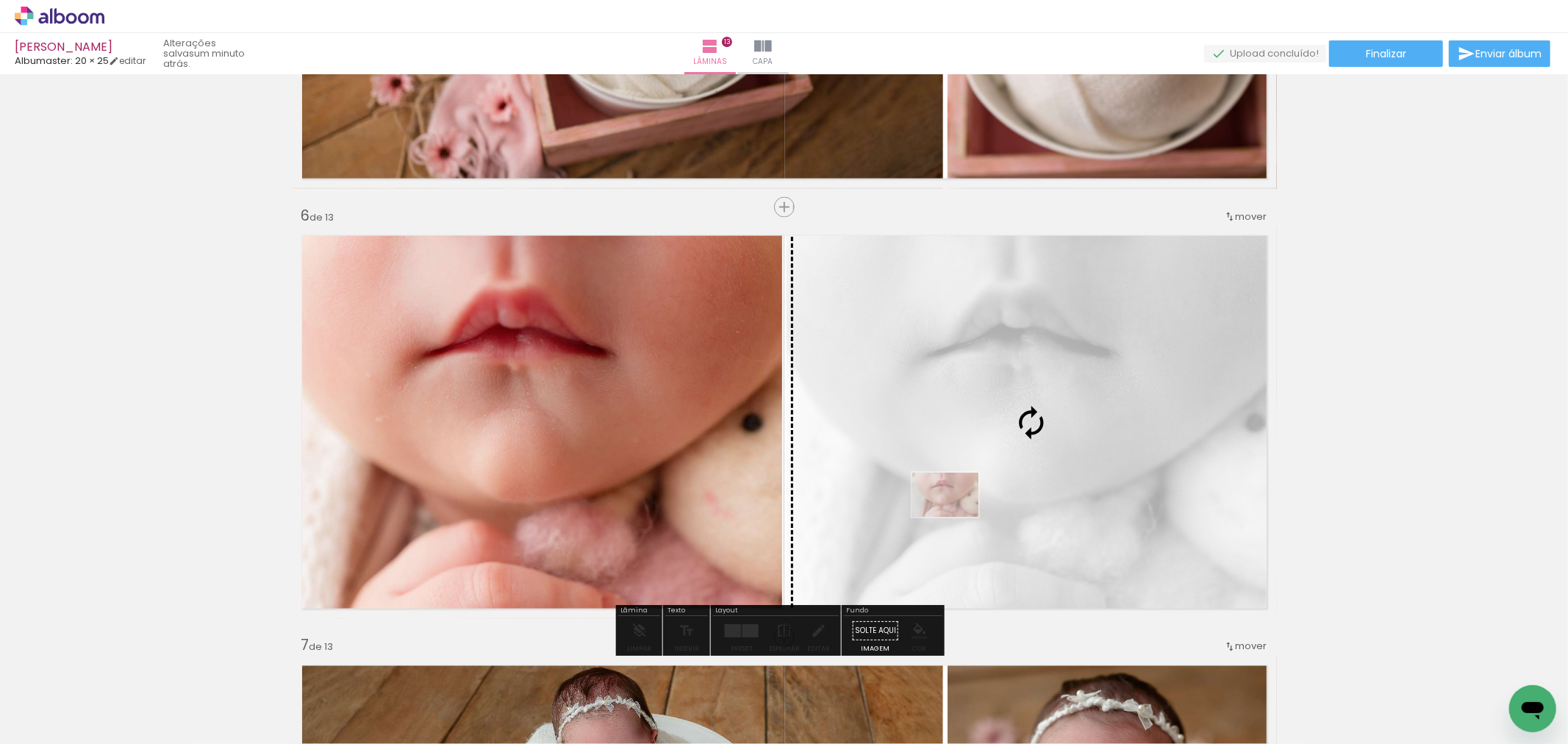
drag, startPoint x: 669, startPoint y: 708, endPoint x: 957, endPoint y: 517, distance: 345.6
click at [957, 517] on quentale-workspace at bounding box center [784, 372] width 1568 height 744
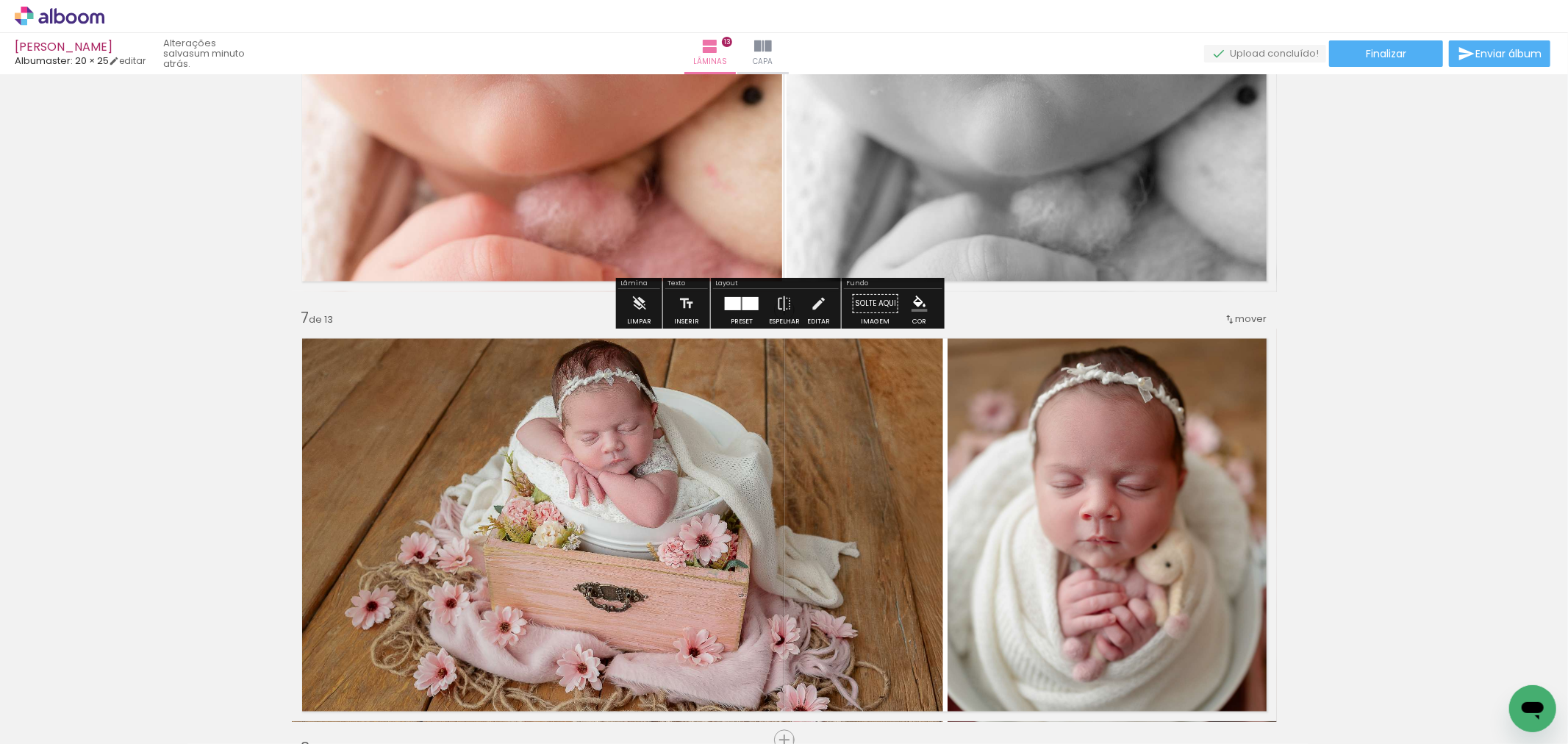
scroll to position [2451, 0]
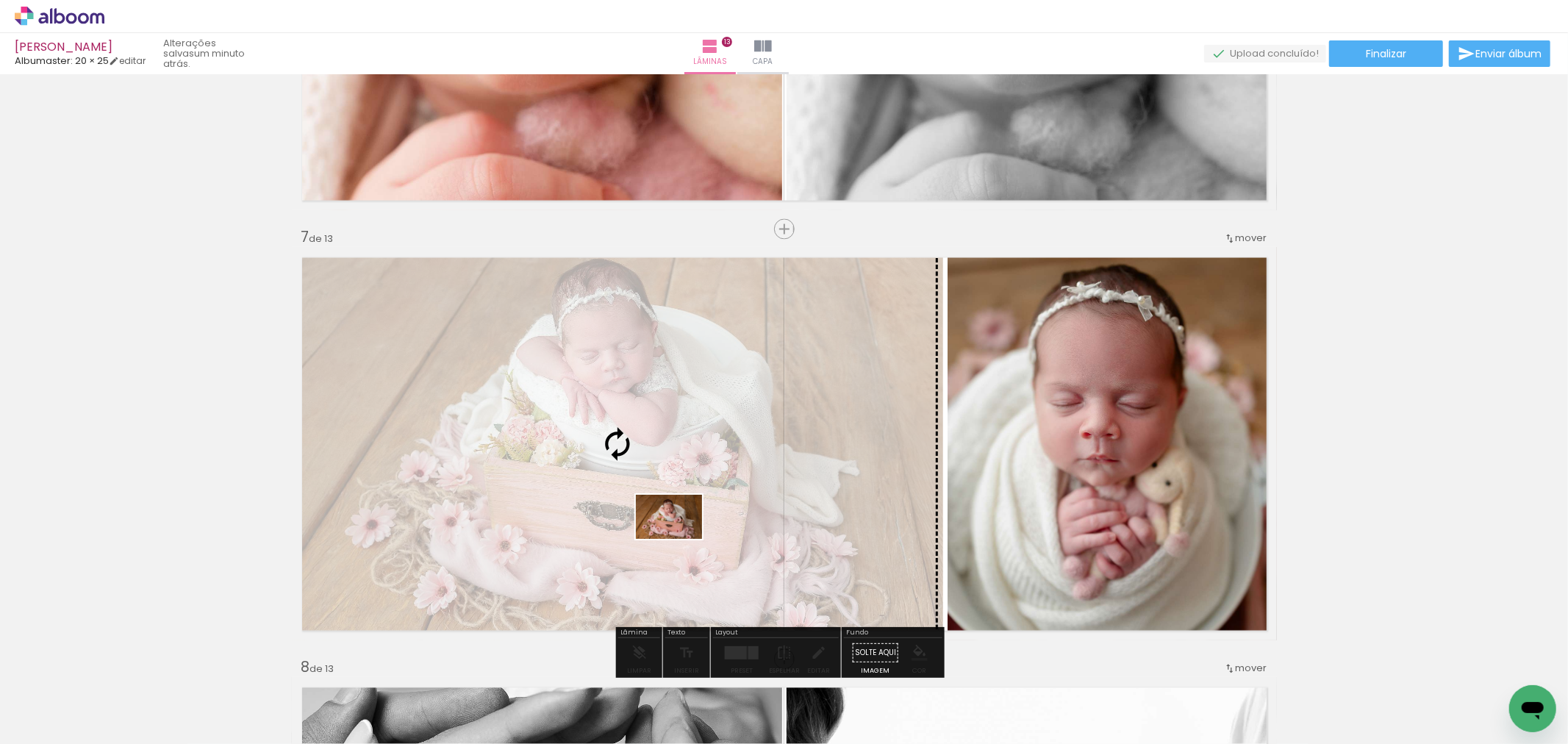
drag, startPoint x: 743, startPoint y: 713, endPoint x: 680, endPoint y: 539, distance: 185.1
click at [680, 539] on quentale-workspace at bounding box center [784, 372] width 1568 height 744
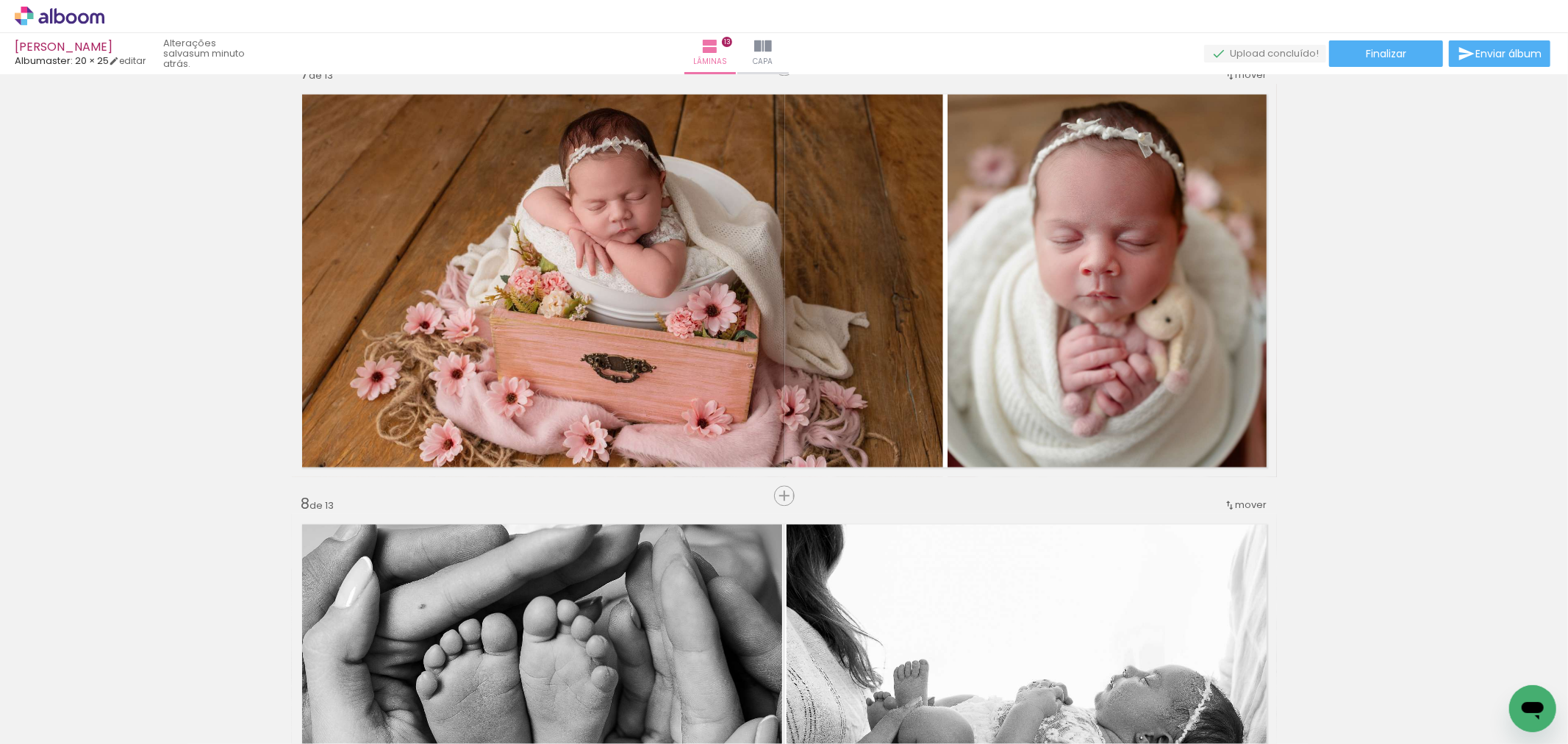
scroll to position [0, 2838]
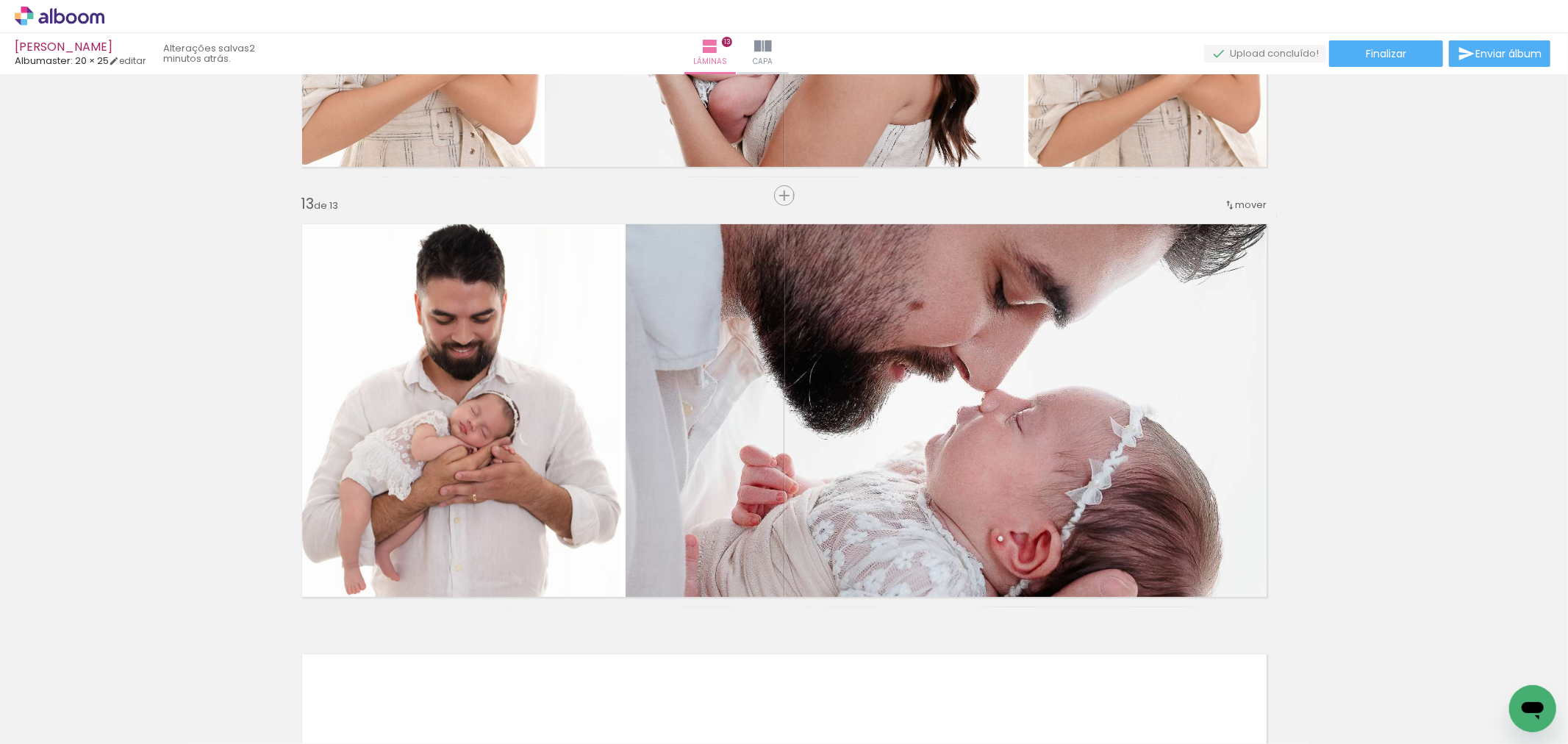
scroll to position [0, 2452]
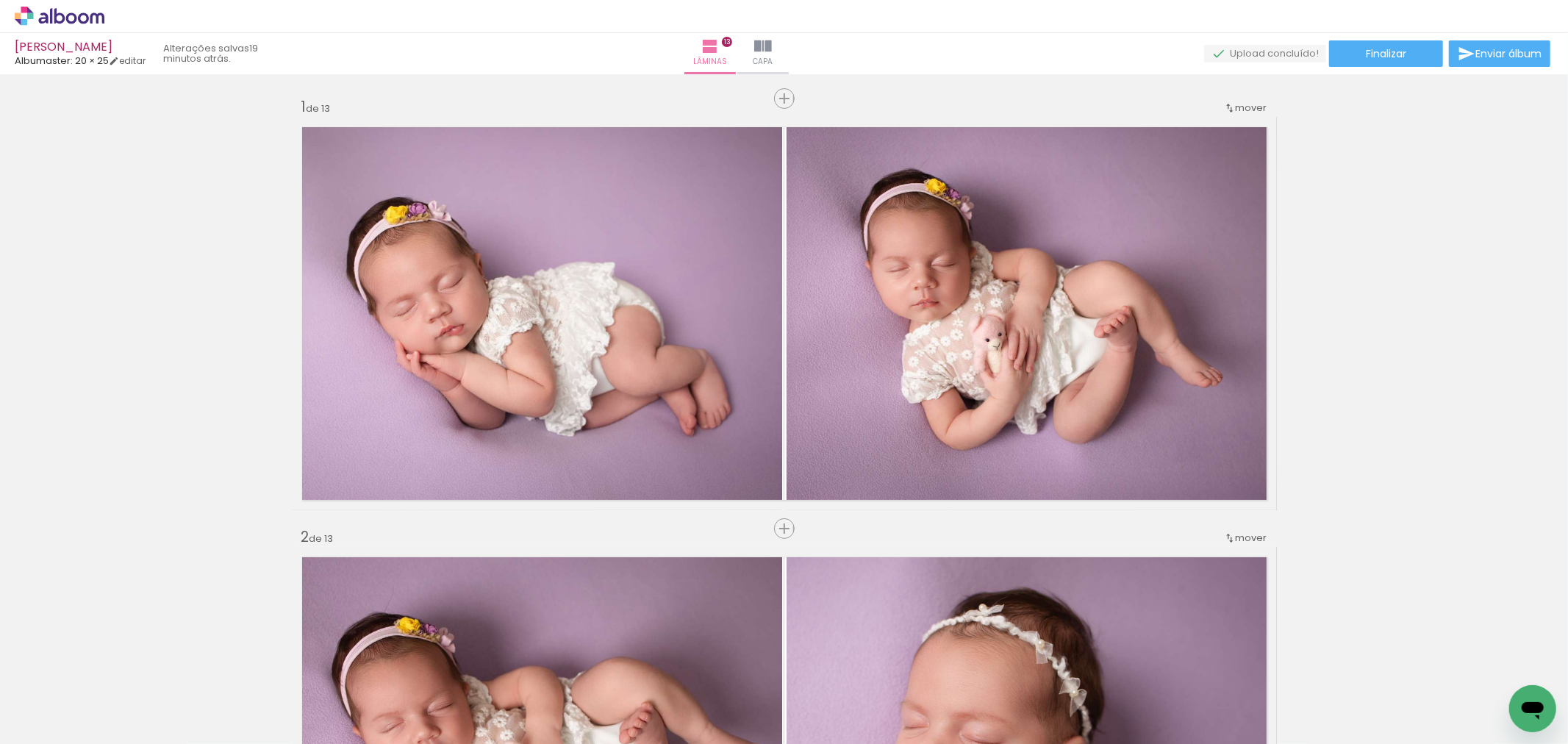
scroll to position [0, 2452]
